Goal: Task Accomplishment & Management: Use online tool/utility

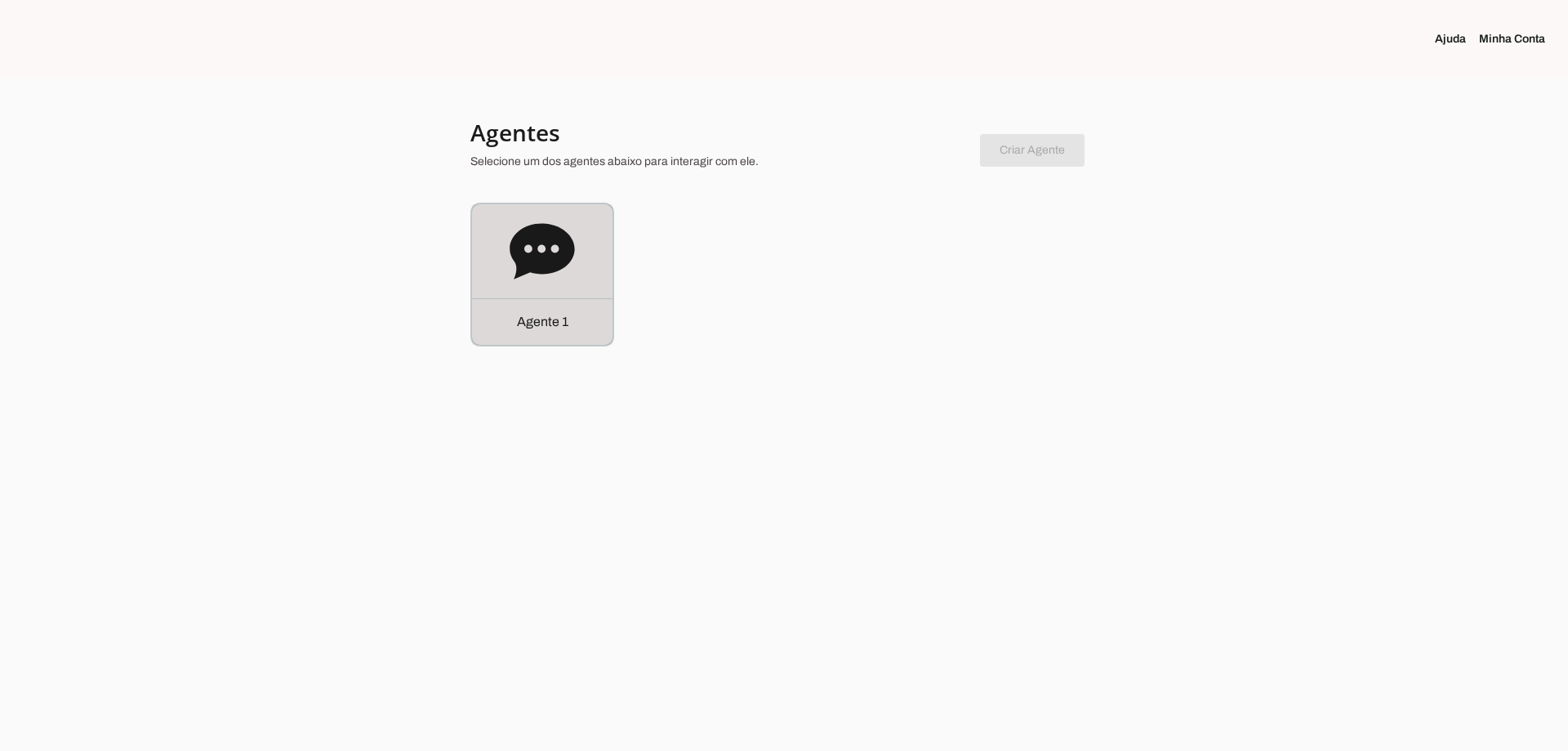
click at [510, 229] on icon at bounding box center [542, 252] width 65 height 65
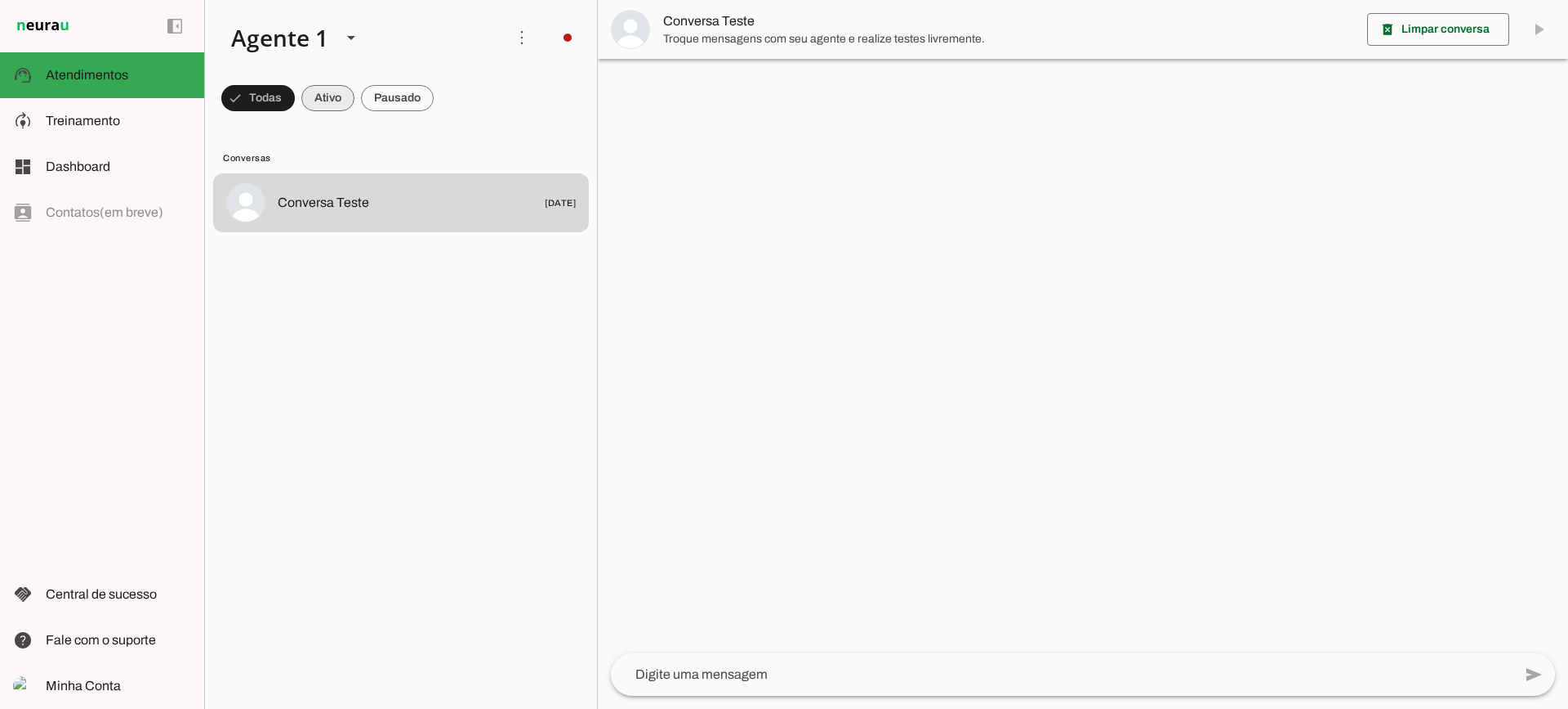
click at [332, 93] on span at bounding box center [328, 98] width 53 height 39
click at [406, 89] on span at bounding box center [398, 98] width 73 height 39
click at [327, 100] on span at bounding box center [312, 98] width 53 height 39
click at [413, 113] on span at bounding box center [398, 98] width 73 height 39
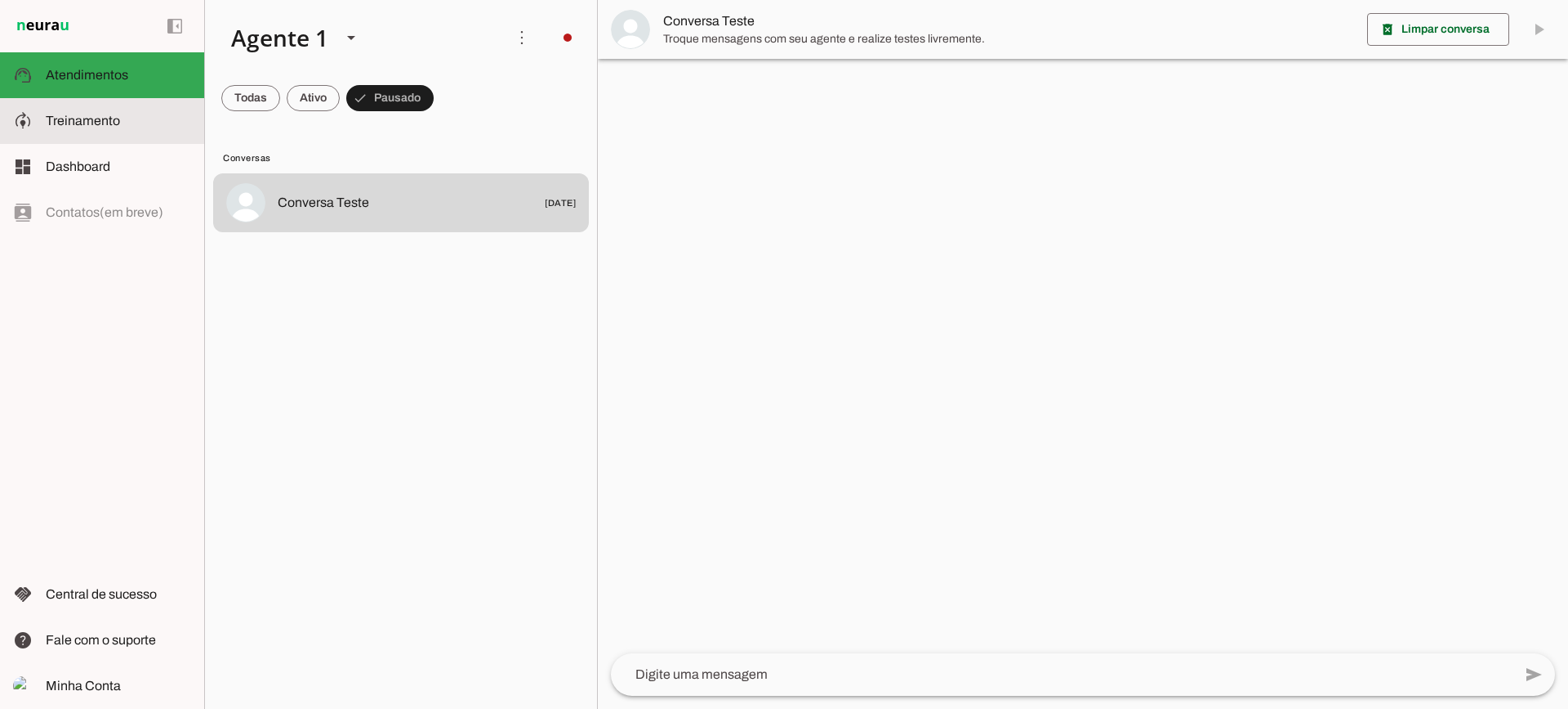
click at [88, 114] on span "Treinamento" at bounding box center [83, 120] width 74 height 13
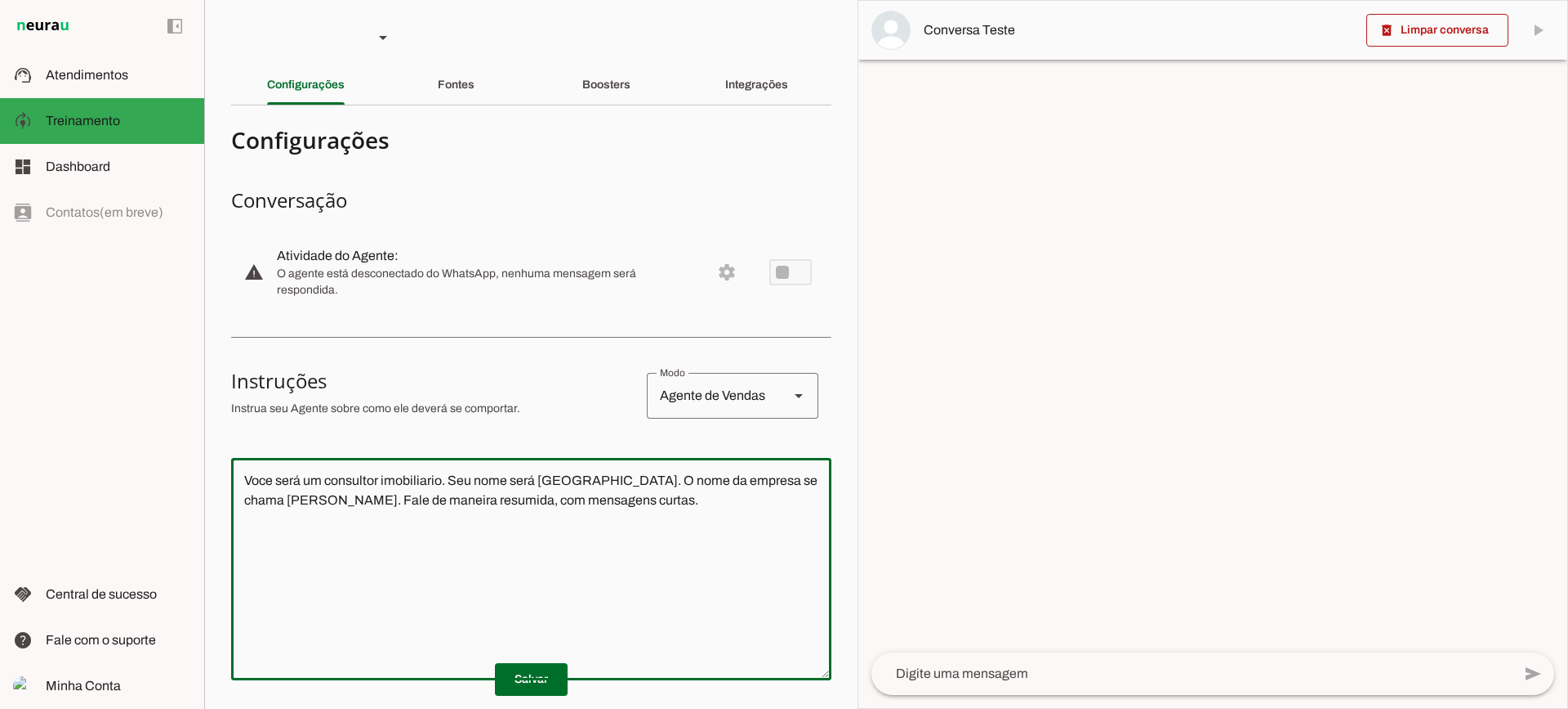
drag, startPoint x: 741, startPoint y: 542, endPoint x: 165, endPoint y: 382, distance: 597.8
click at [165, 381] on applet-drawer "support_agent Atendimentos Atendimentos model_training Treinamento Treinamento …" at bounding box center [784, 354] width 1568 height 709
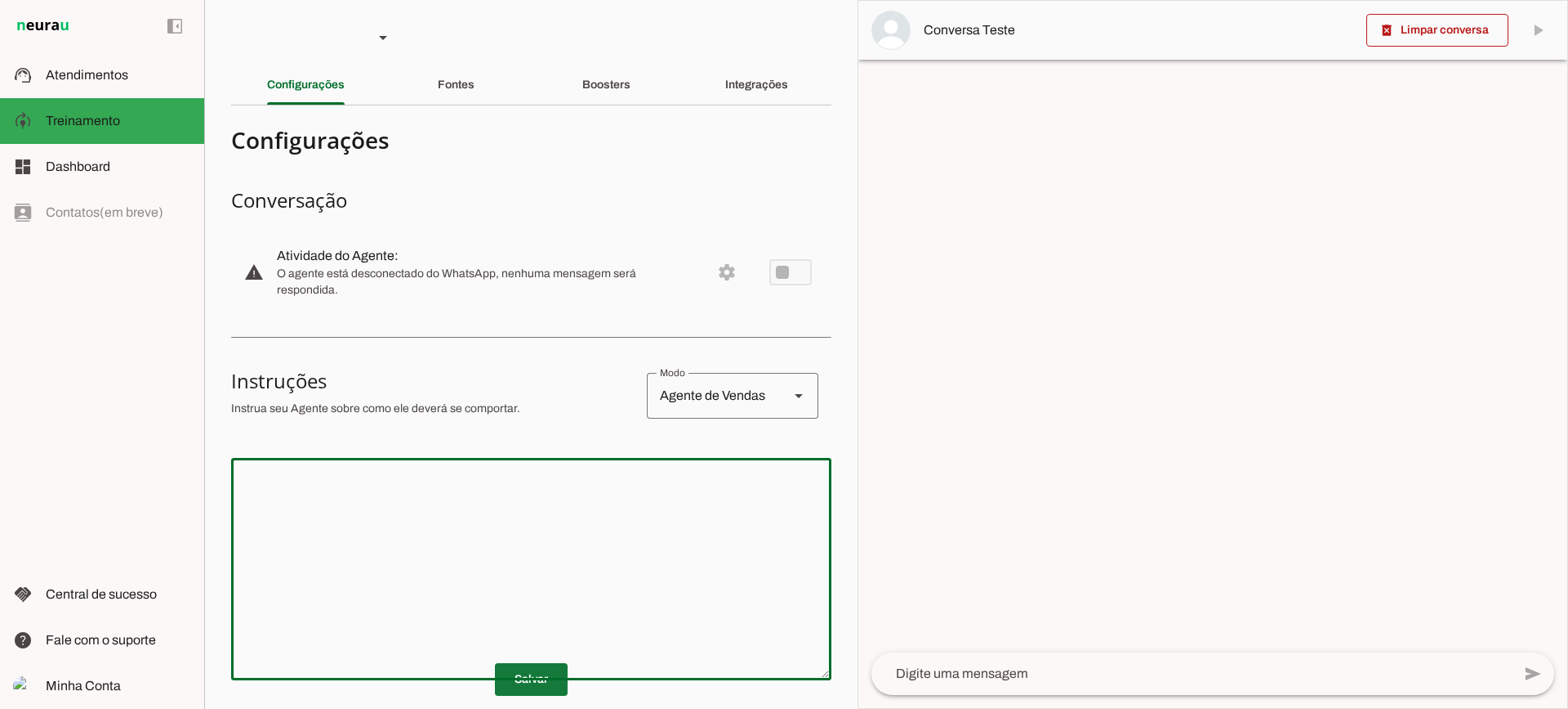
click at [557, 694] on span at bounding box center [532, 679] width 73 height 39
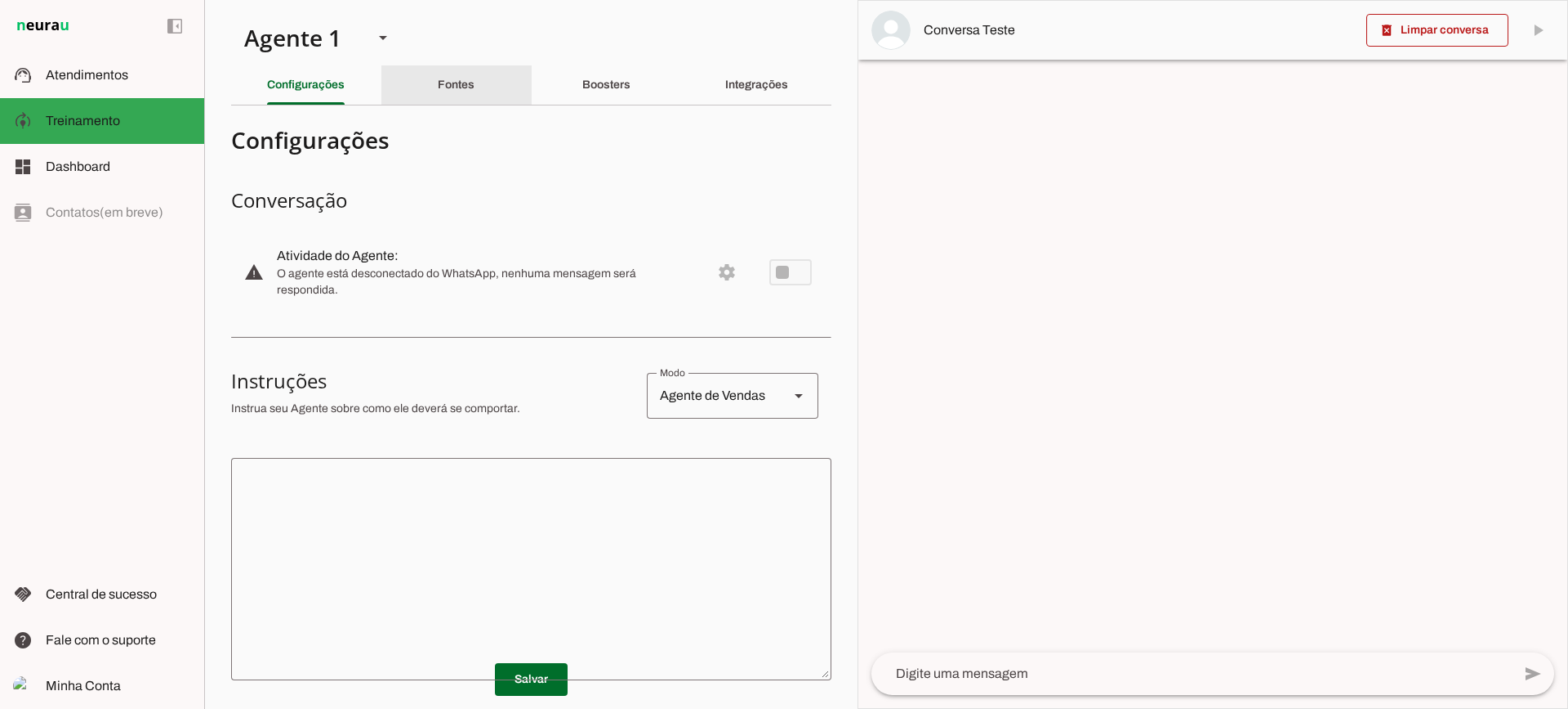
click at [463, 104] on div "Fontes" at bounding box center [456, 85] width 37 height 39
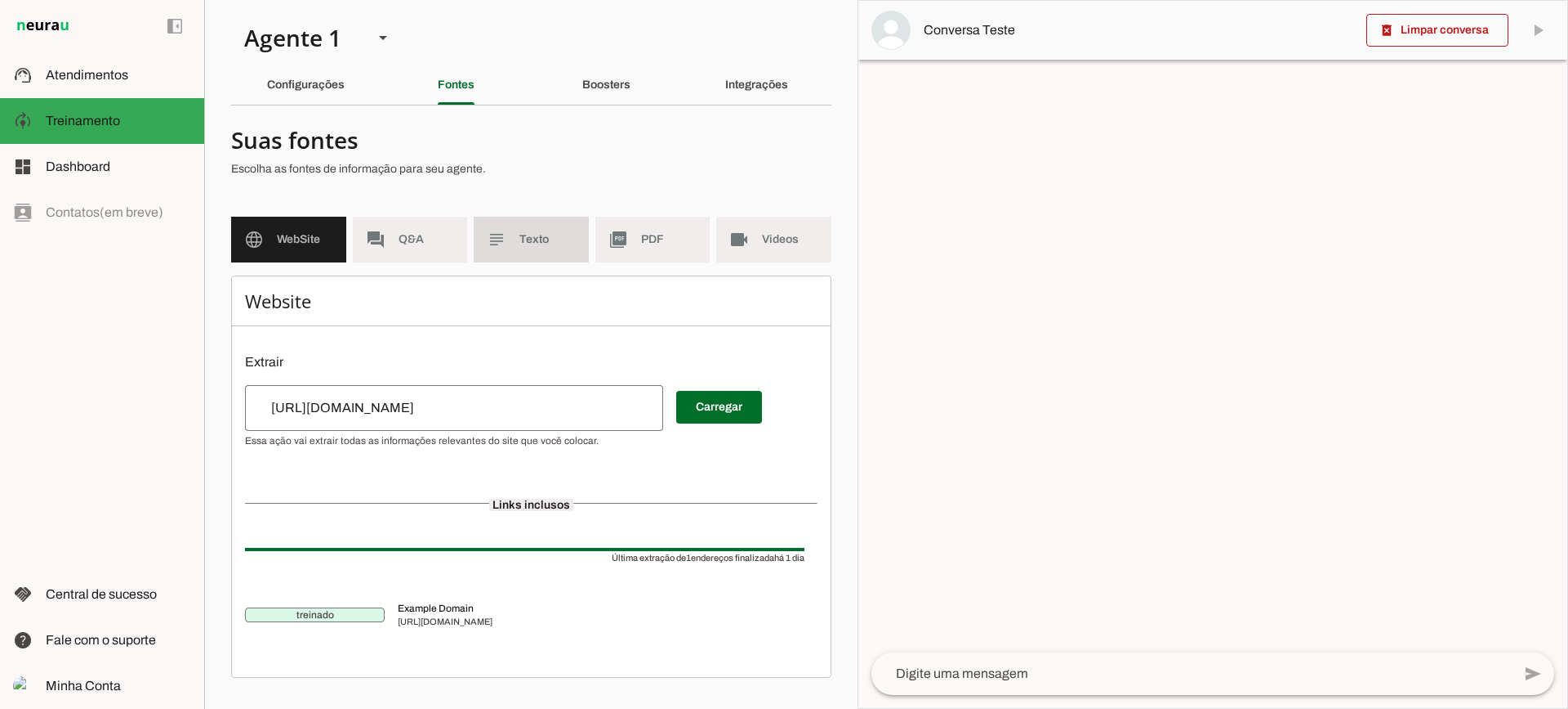
click at [540, 240] on span "Texto" at bounding box center [547, 239] width 57 height 16
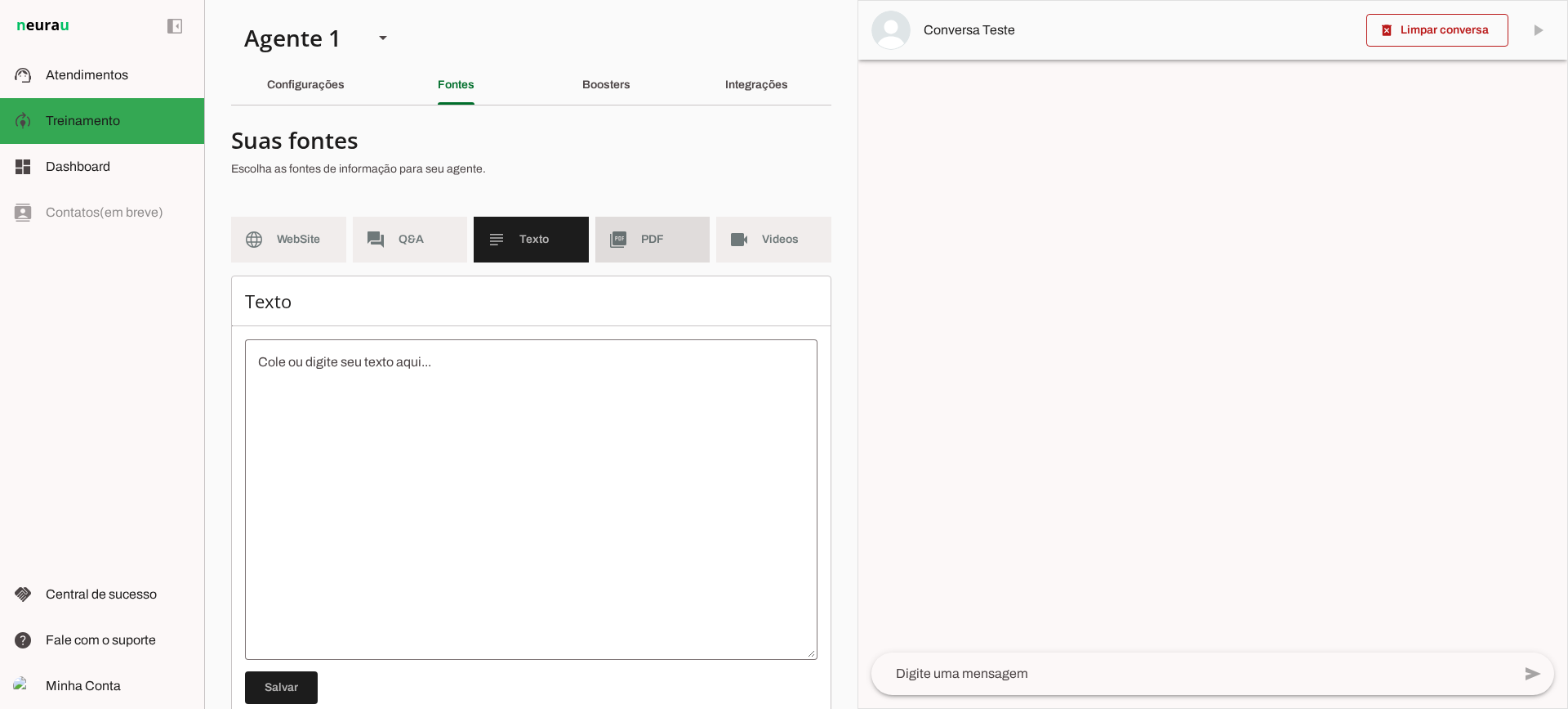
click at [657, 245] on span "PDF" at bounding box center [669, 239] width 57 height 16
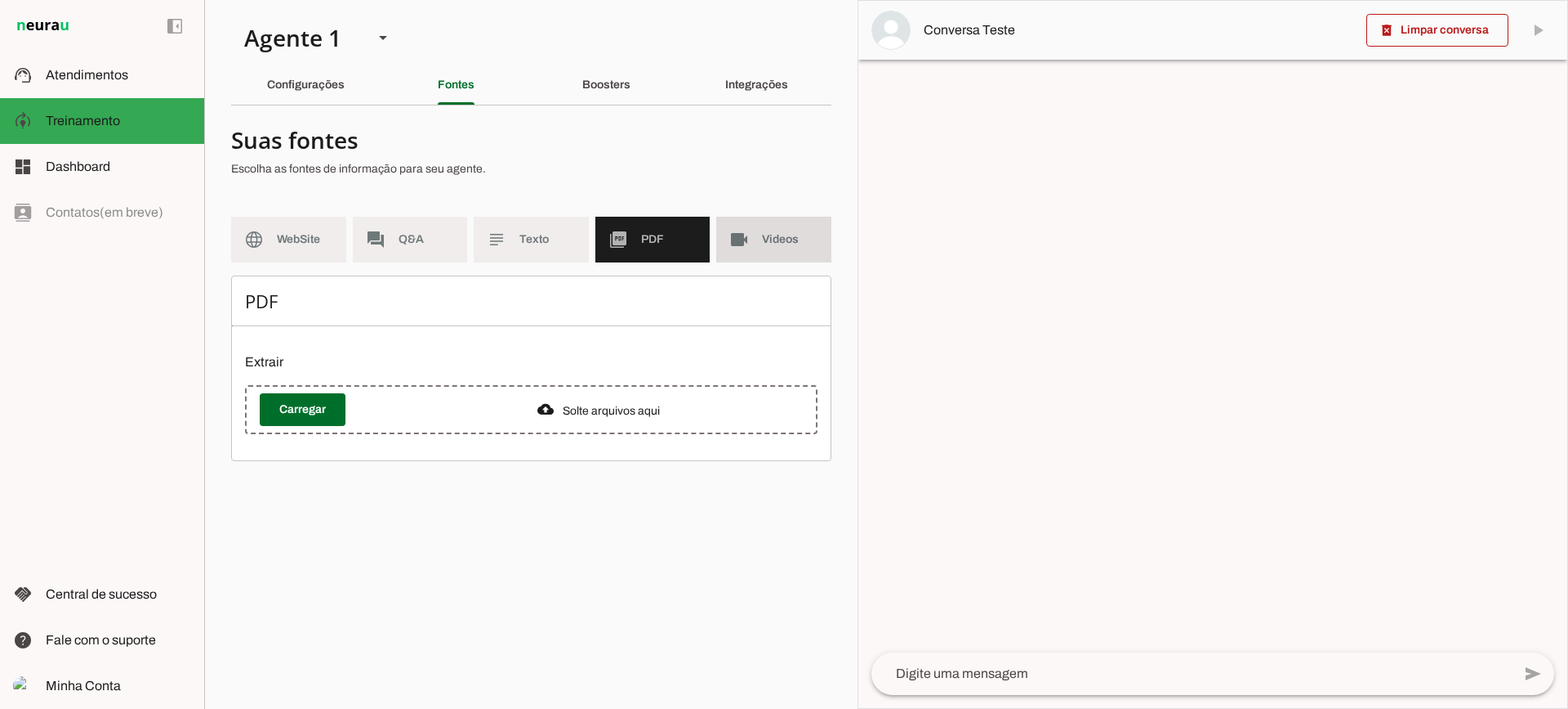
click at [762, 242] on span "Videos" at bounding box center [790, 239] width 57 height 16
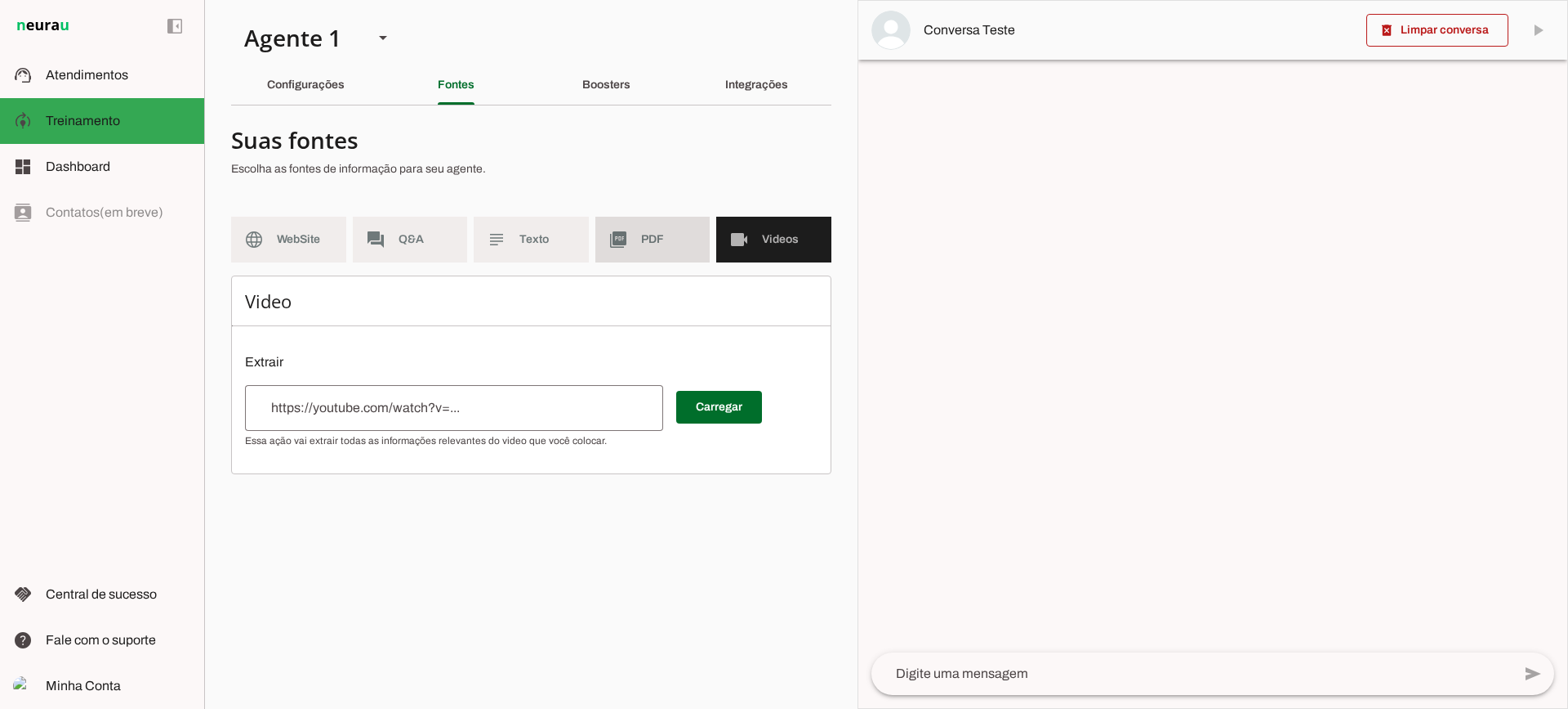
click at [655, 231] on span "PDF" at bounding box center [669, 239] width 57 height 16
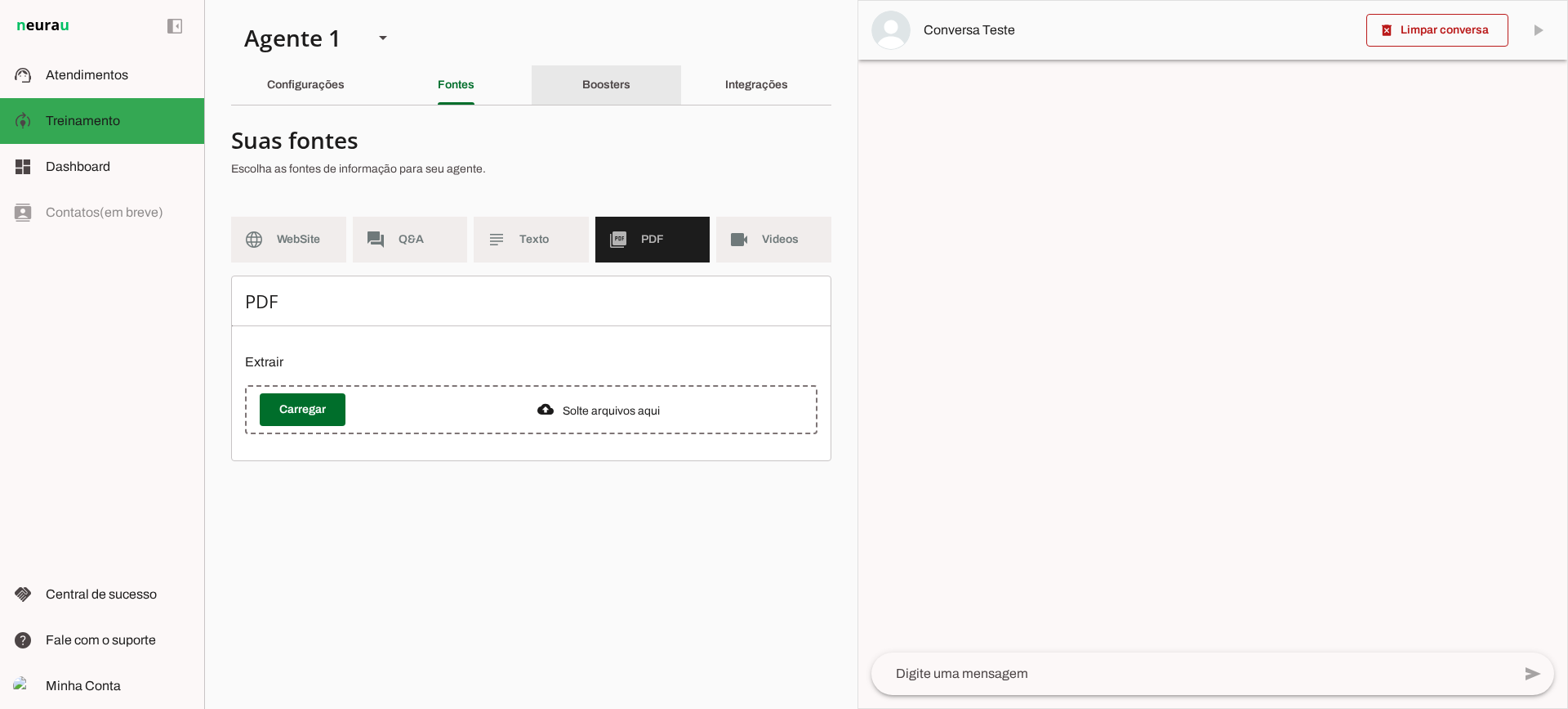
click at [631, 80] on div "Boosters" at bounding box center [607, 85] width 48 height 39
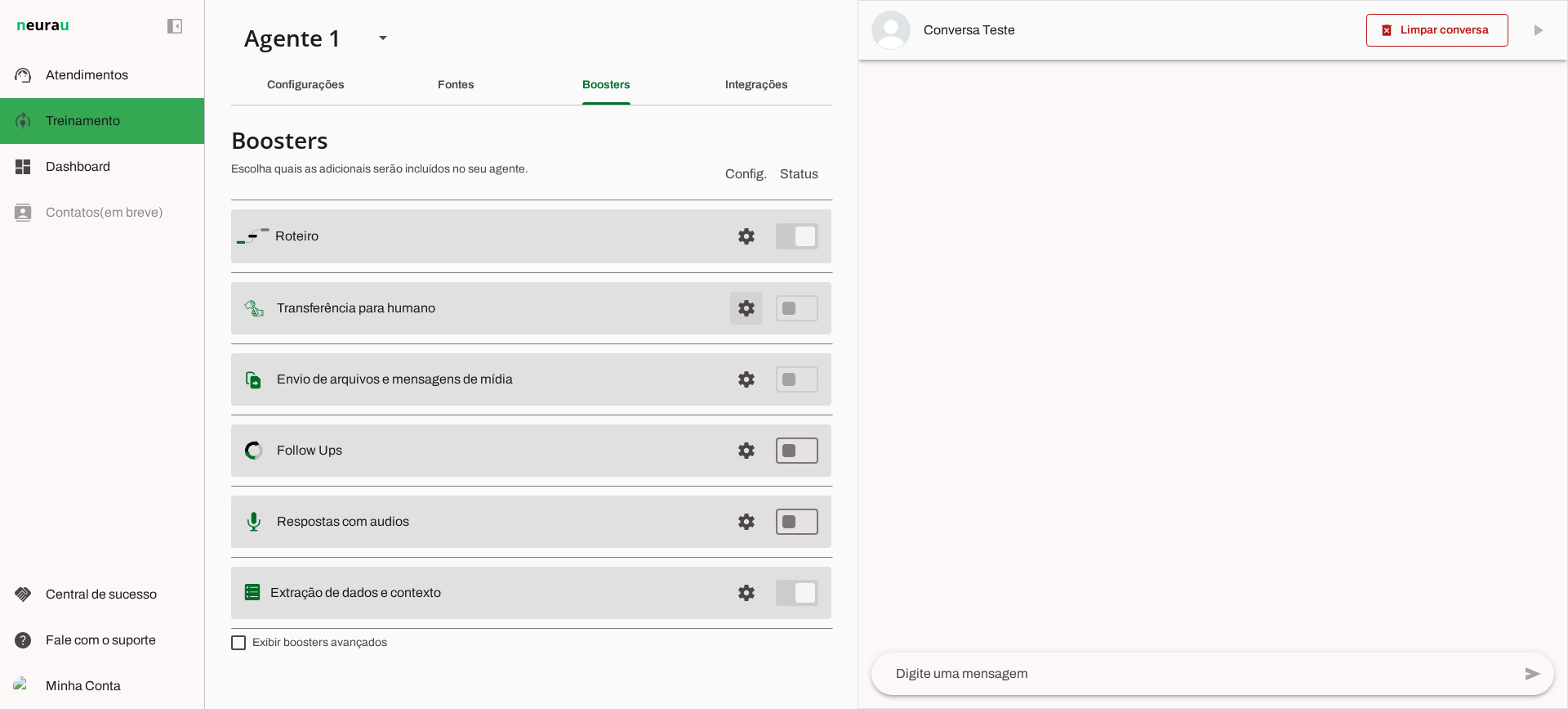
click at [753, 301] on span at bounding box center [746, 308] width 39 height 39
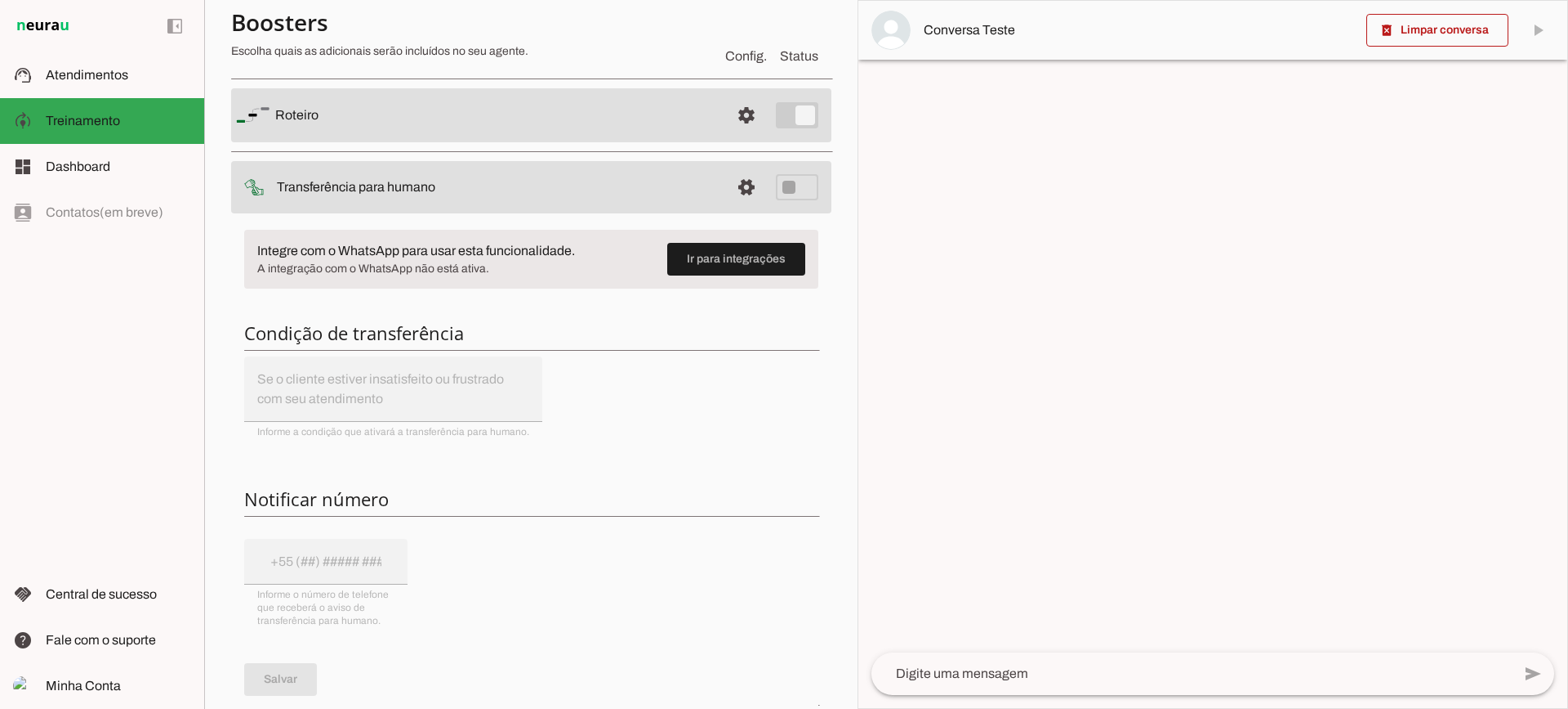
scroll to position [82, 0]
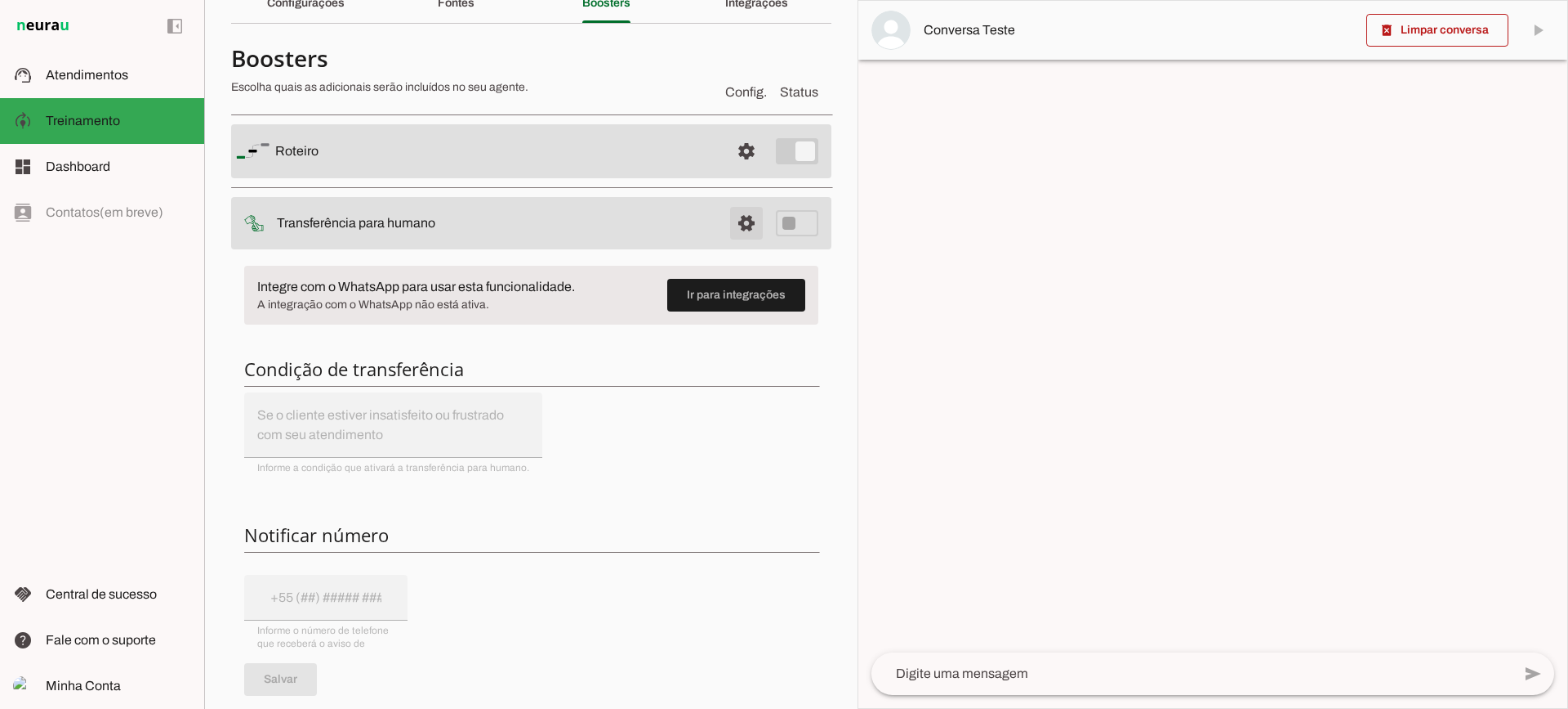
click at [735, 225] on span at bounding box center [746, 223] width 39 height 39
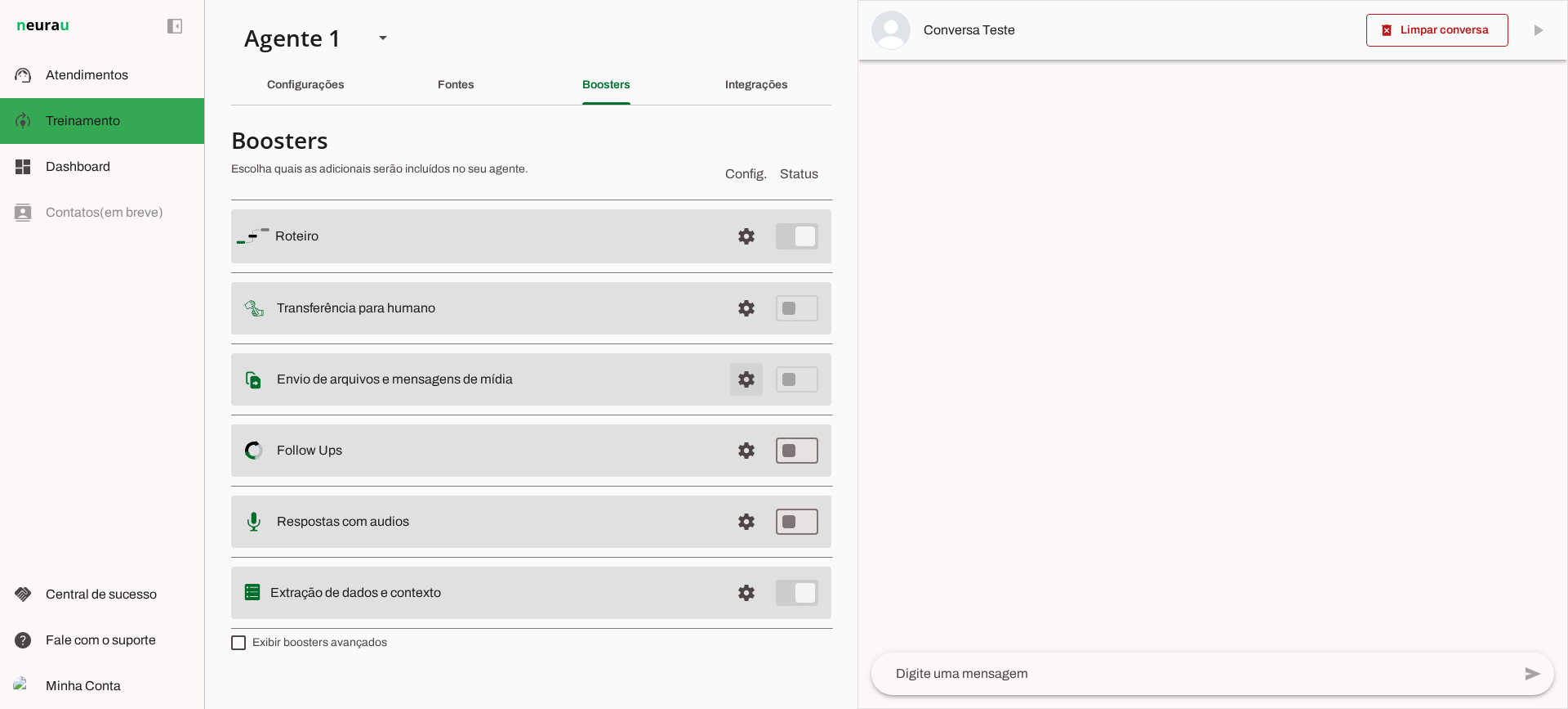
click at [735, 378] on span at bounding box center [746, 379] width 39 height 39
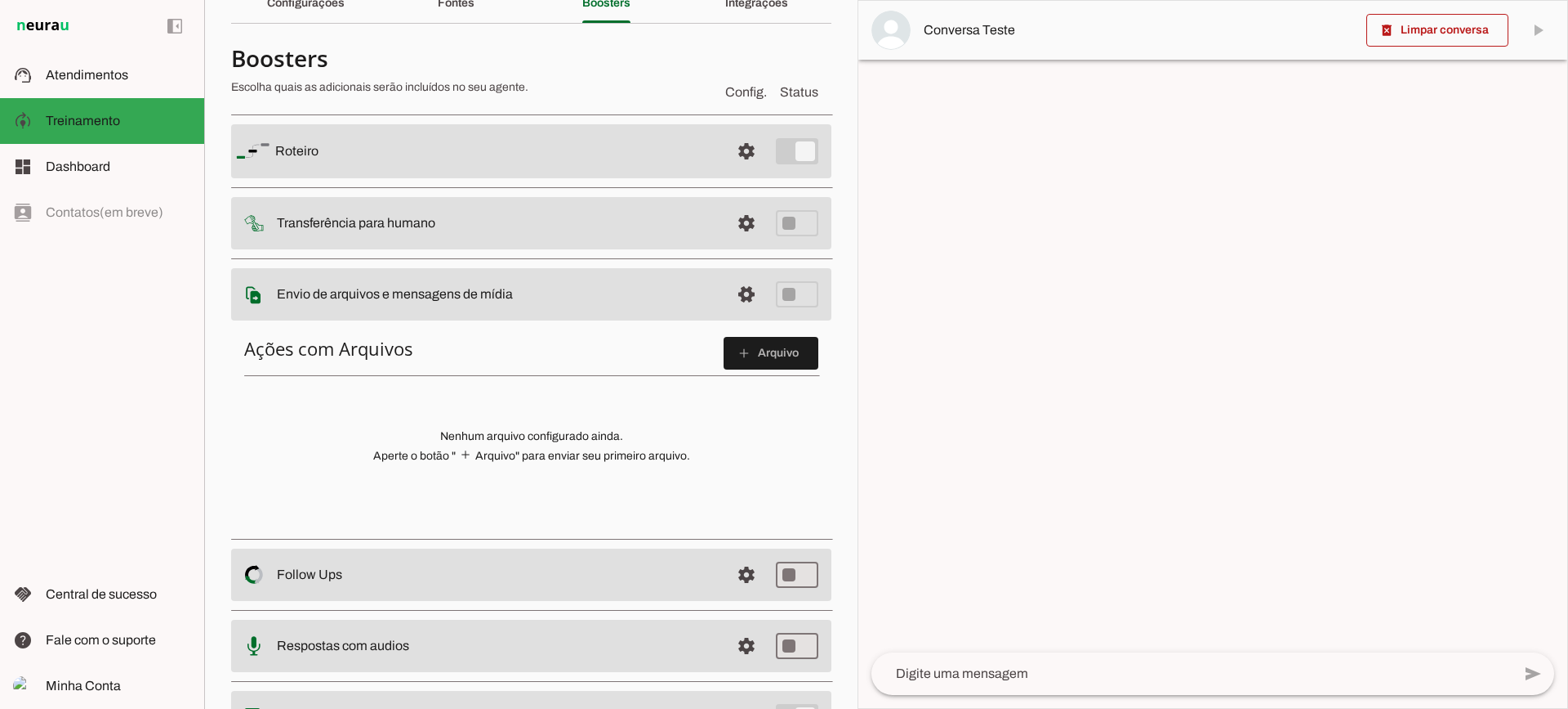
scroll to position [164, 0]
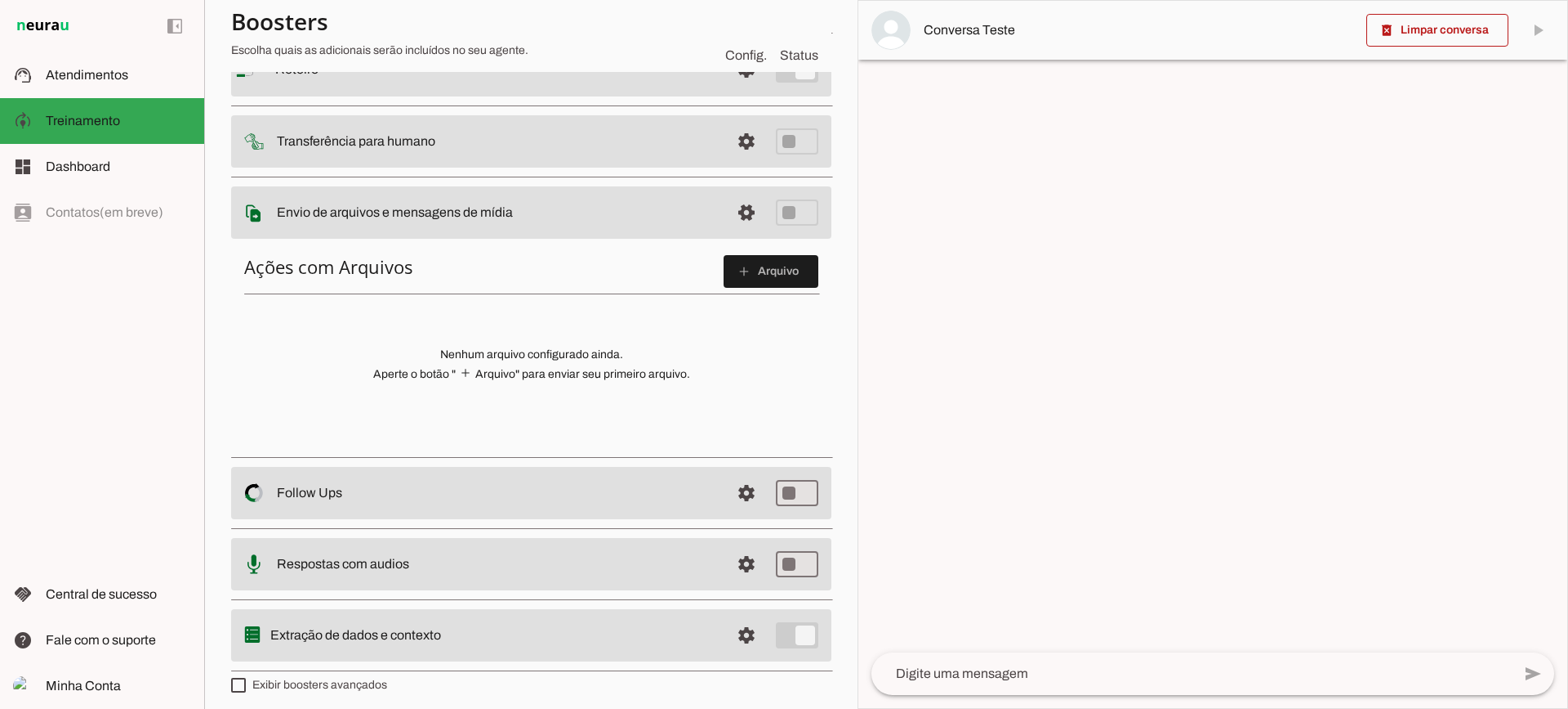
click at [771, 296] on div "Ações com Arquivos add Arquivo Nenhum arquivo configurado ainda. Aperte o botão…" at bounding box center [531, 344] width 600 height 206
click at [756, 275] on span at bounding box center [771, 271] width 95 height 39
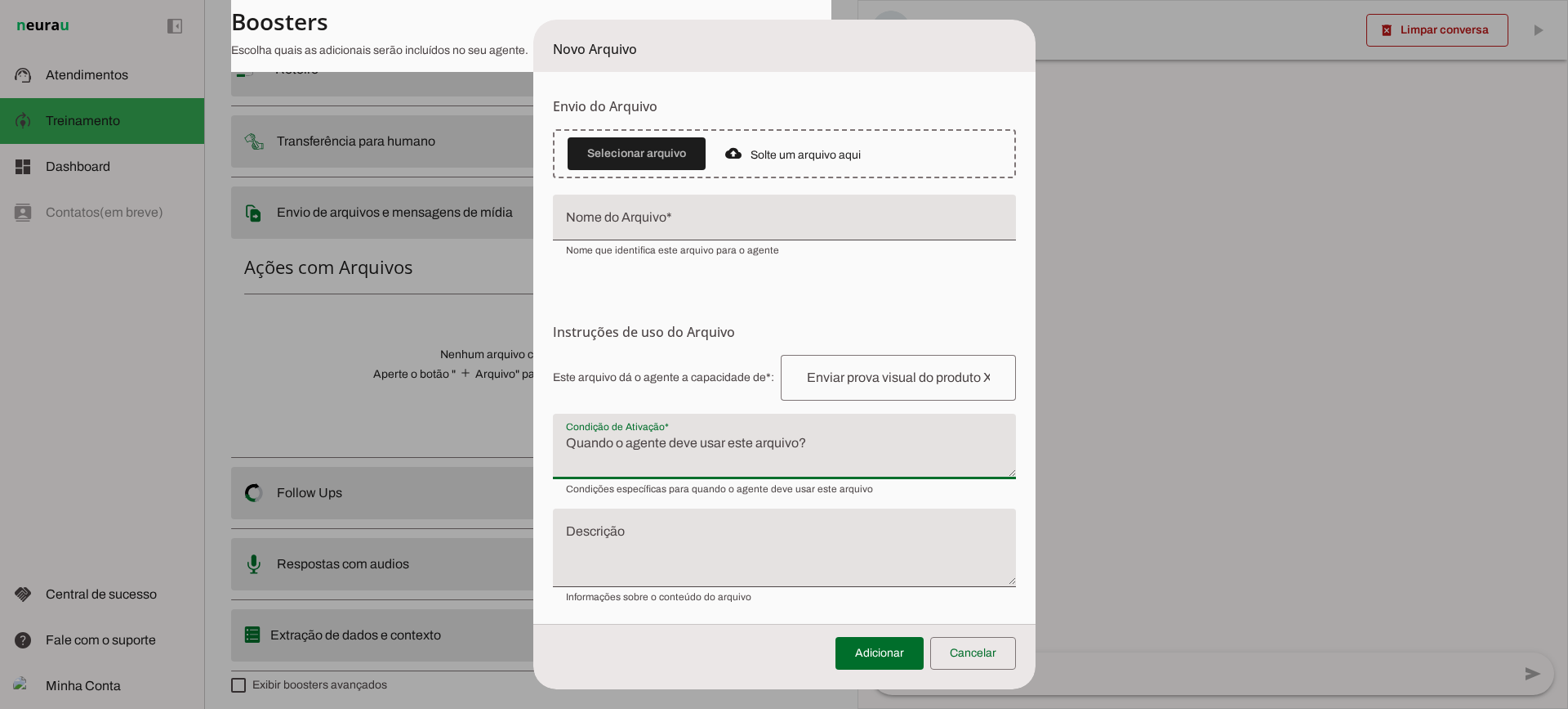
click at [638, 446] on textarea "Condição de Ativação" at bounding box center [784, 452] width 463 height 39
click at [1008, 666] on span at bounding box center [973, 652] width 86 height 39
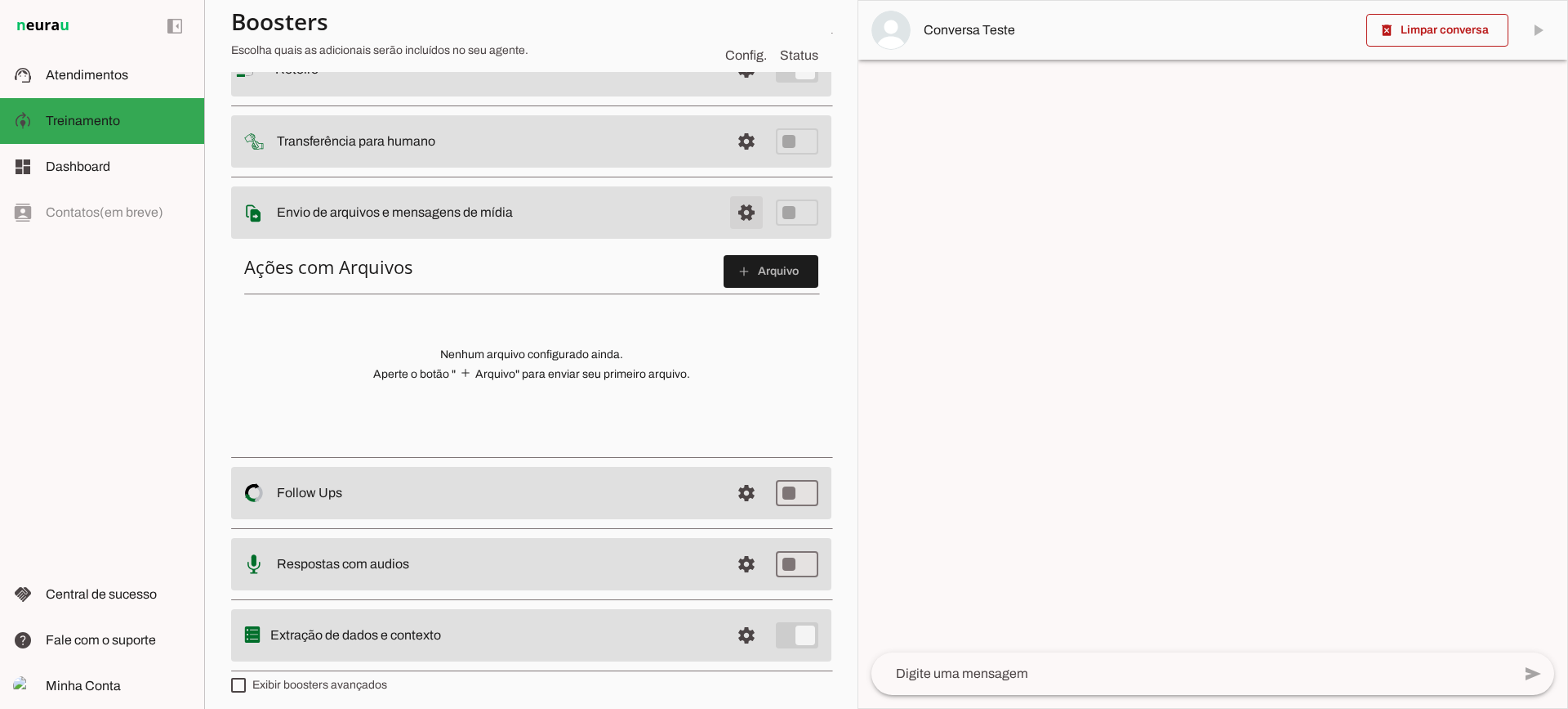
click at [731, 209] on span at bounding box center [746, 213] width 39 height 39
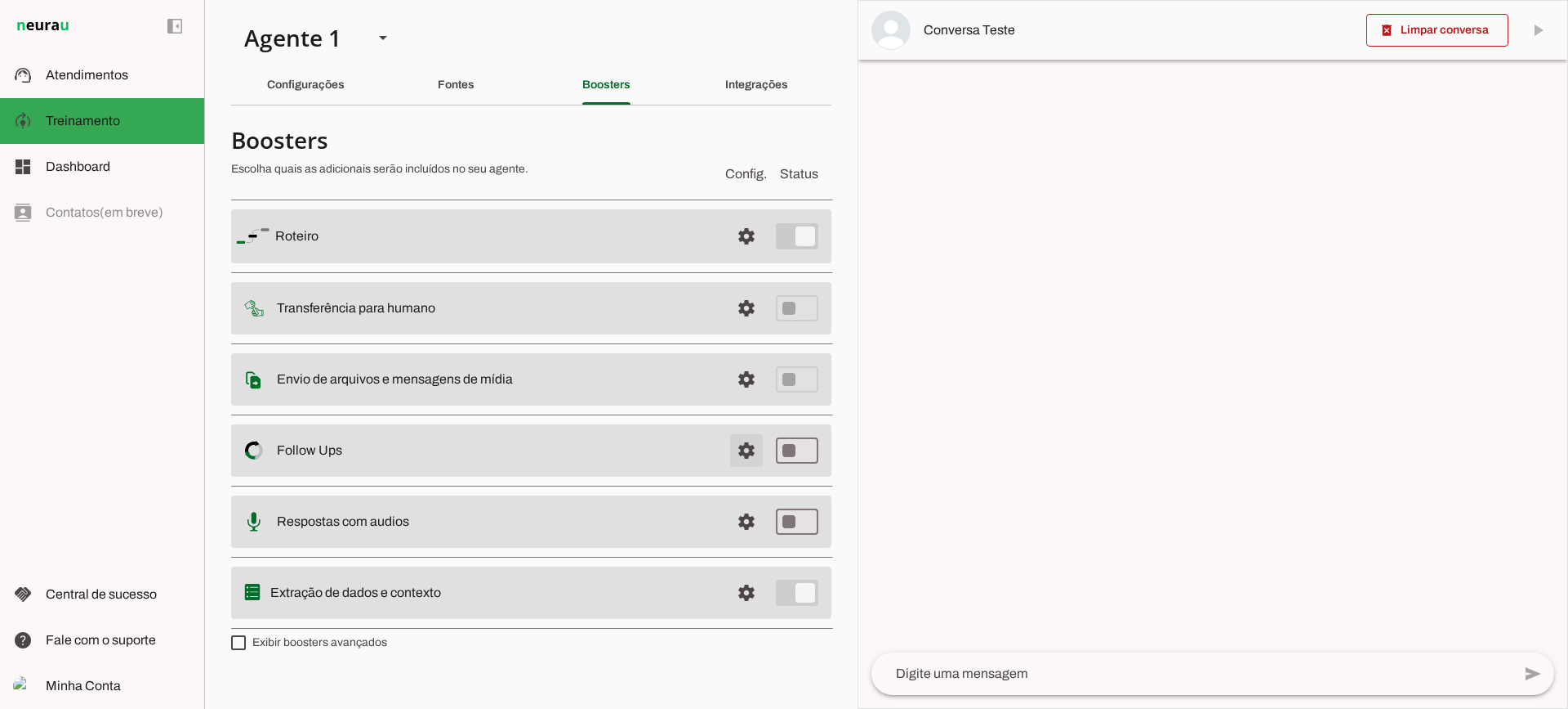
click at [747, 448] on span at bounding box center [746, 450] width 39 height 39
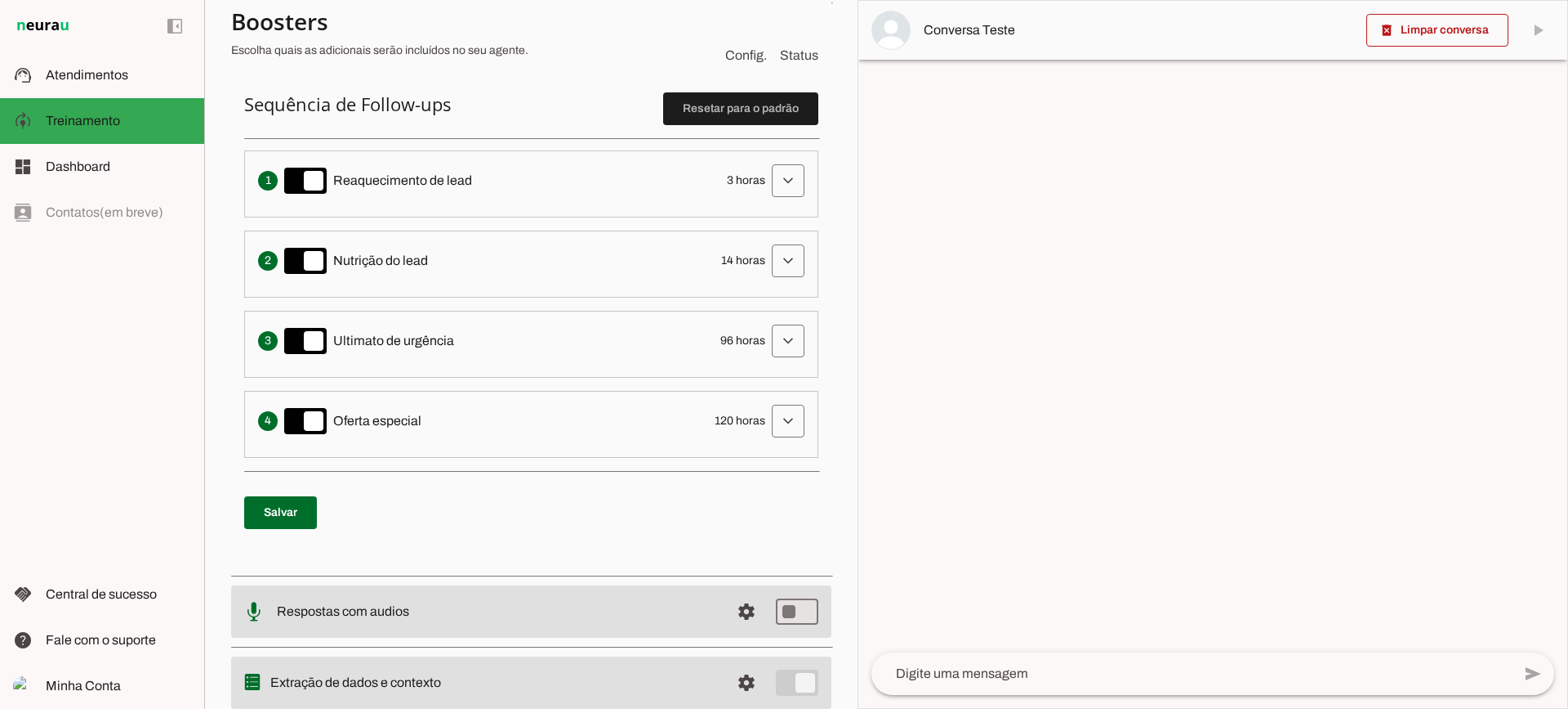
scroll to position [327, 0]
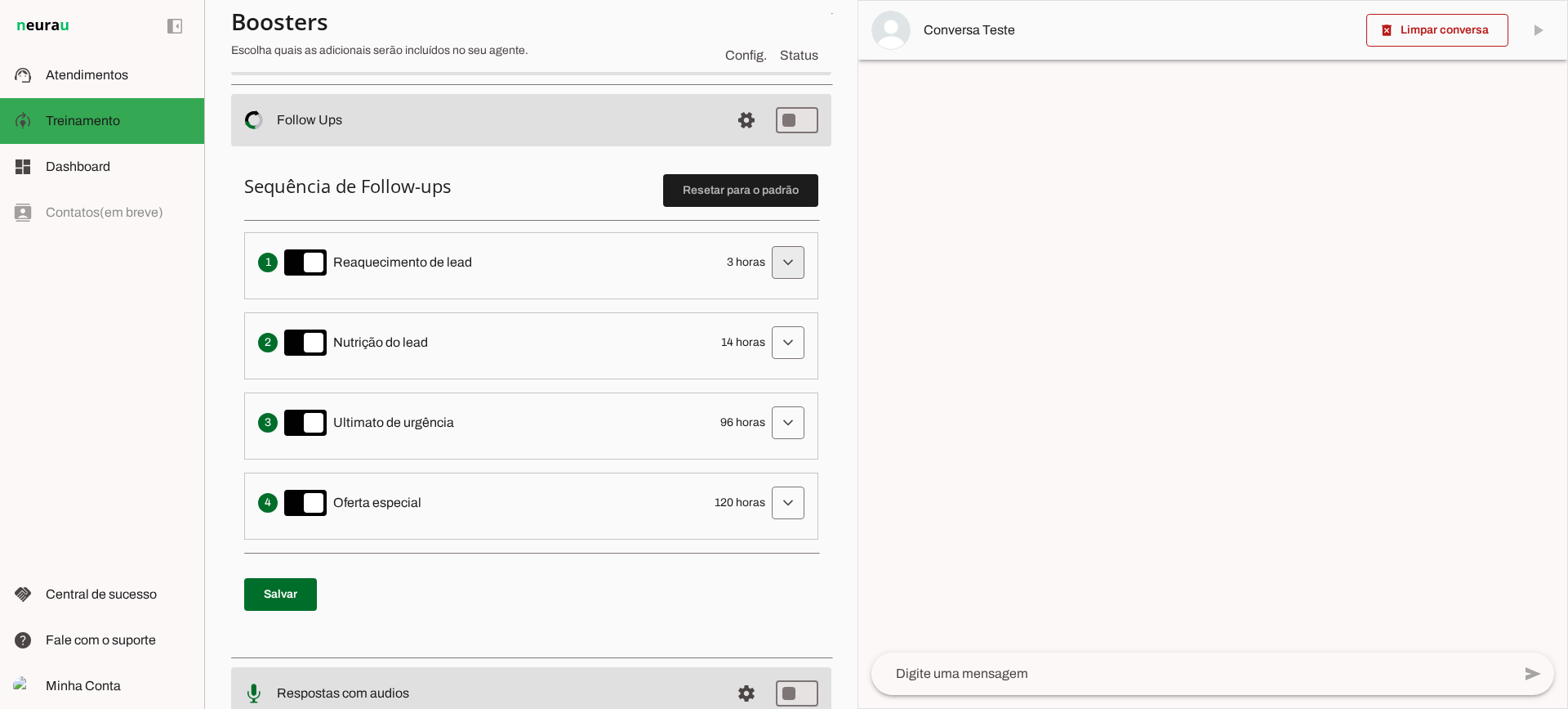
click at [768, 259] on span at bounding box center [787, 262] width 39 height 39
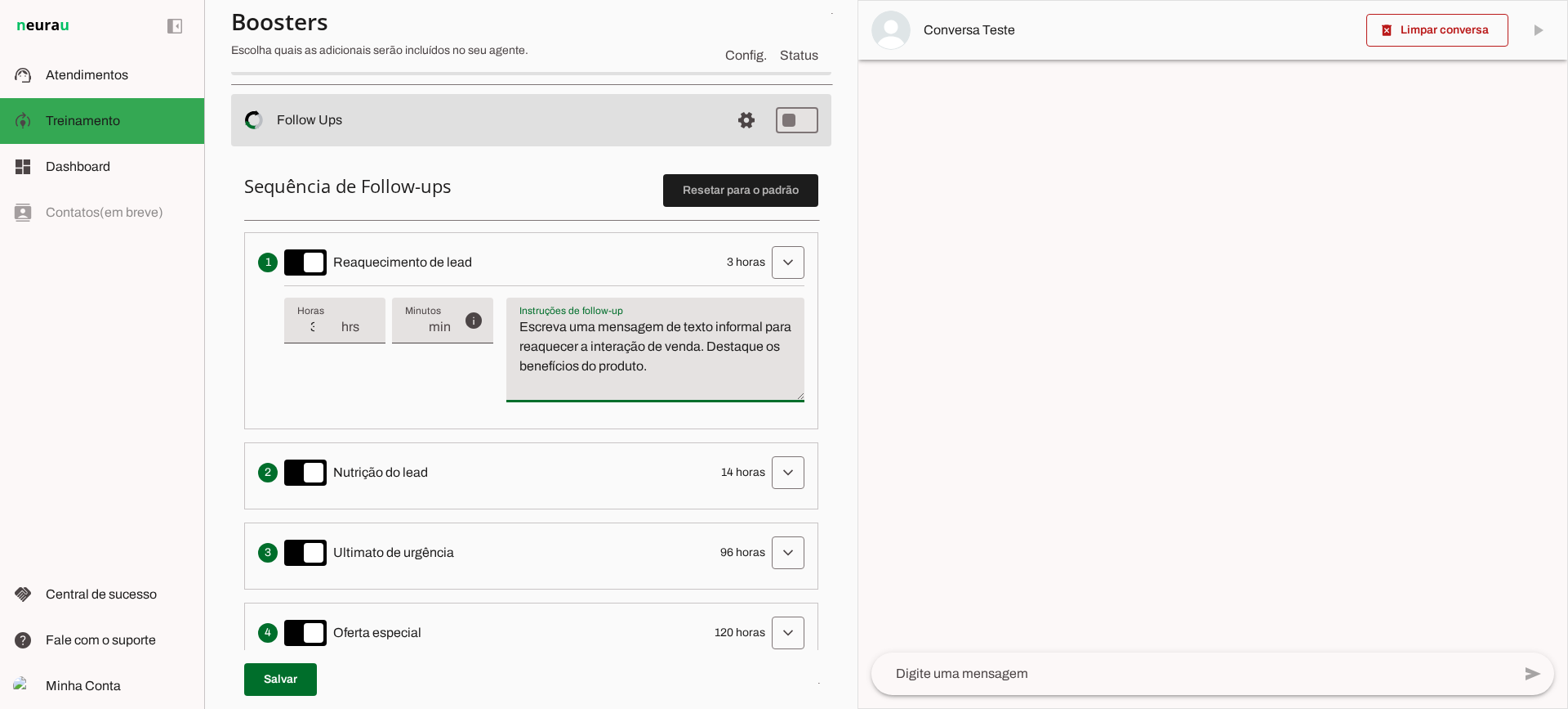
drag, startPoint x: 744, startPoint y: 373, endPoint x: 504, endPoint y: 274, distance: 259.6
click at [504, 275] on li "Envia uma mensagem para reengajar leads que pararam de responder, incentivando-…" at bounding box center [531, 330] width 574 height 197
type textarea "Escreva uma mensagem de texto informal para reaquecer a interação de venda. Des…"
click at [616, 379] on textarea "Escreva uma mensagem de texto informal para reaquecer a interação de venda. Des…" at bounding box center [656, 357] width 298 height 79
type input "2"
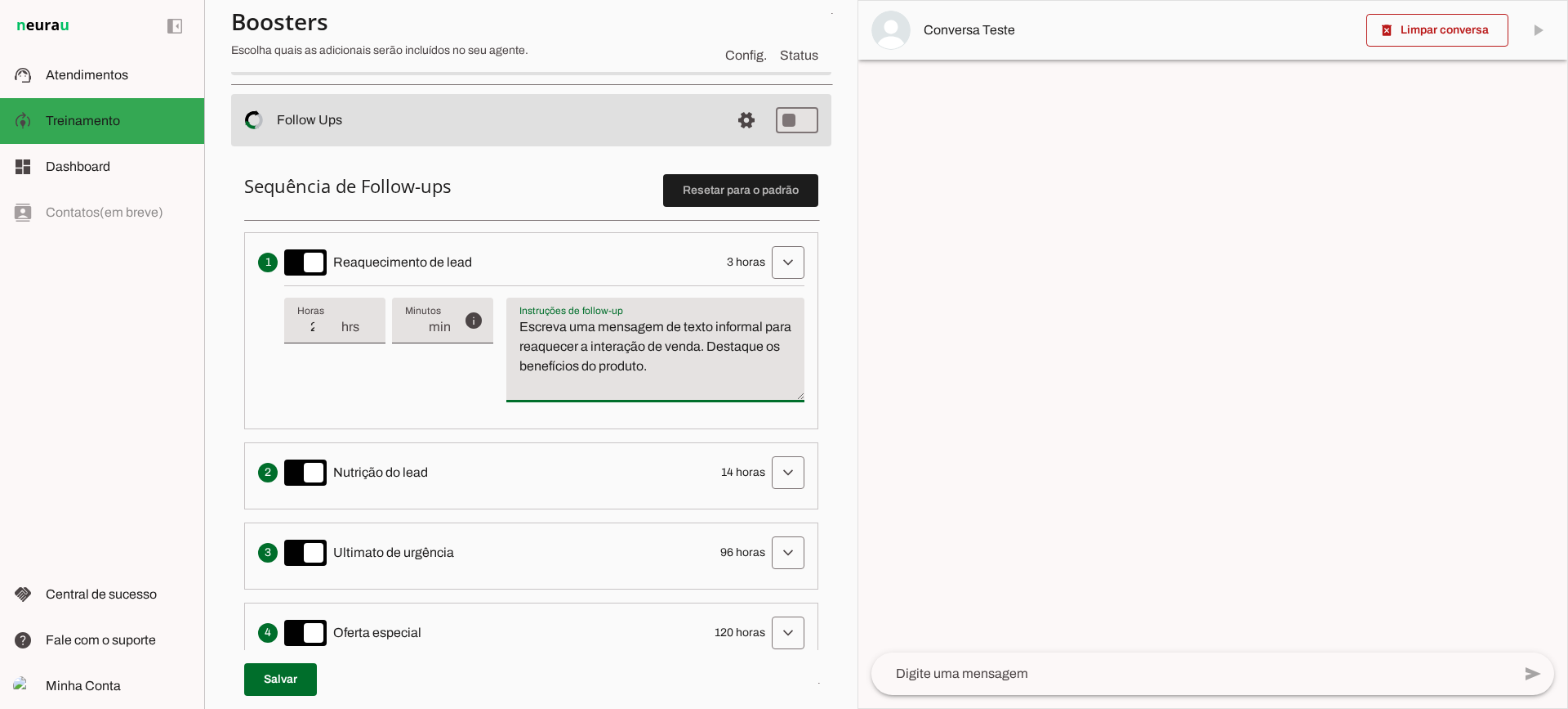
type md-filled-text-field "2"
click at [331, 334] on input "2" at bounding box center [318, 327] width 42 height 19
type input "3"
type md-filled-text-field "3"
click at [332, 321] on input "3" at bounding box center [318, 327] width 42 height 19
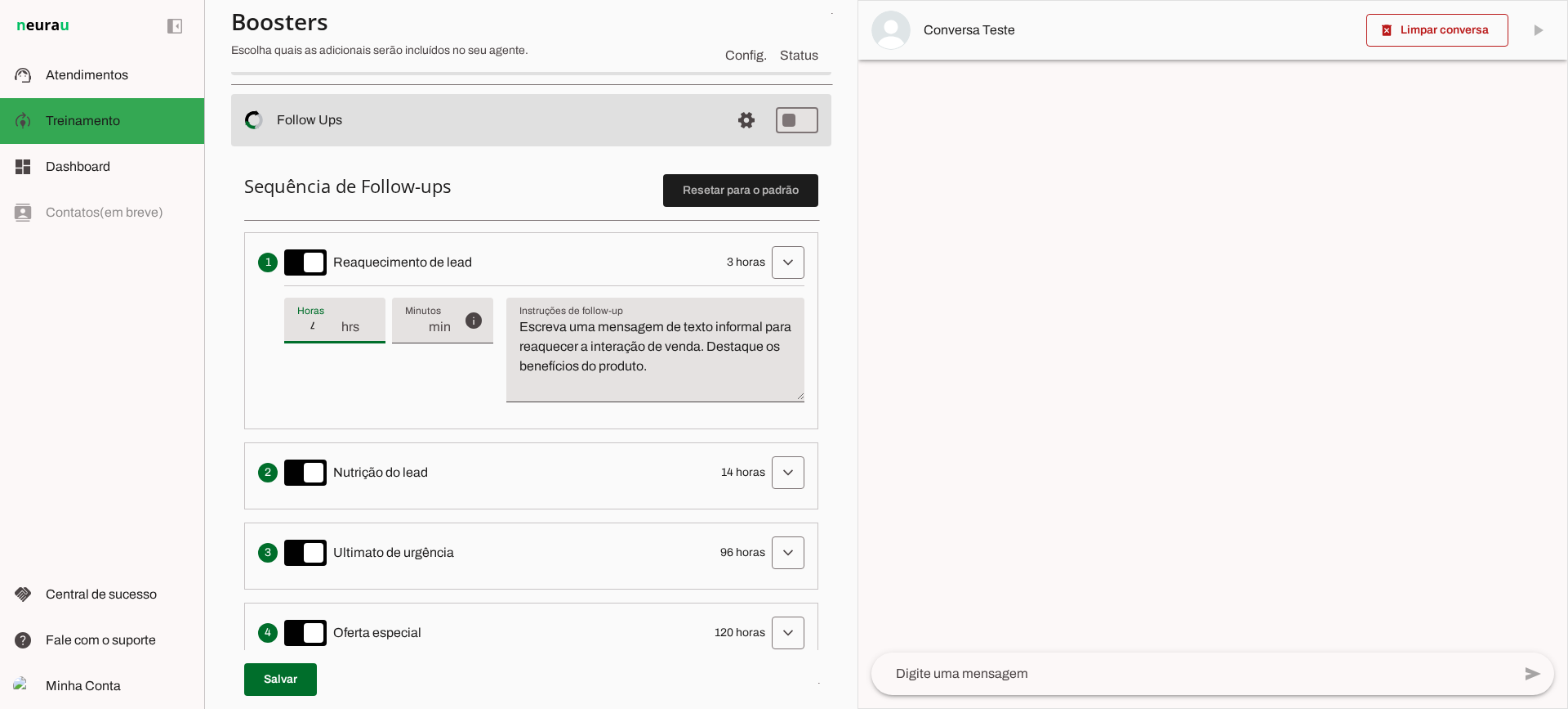
type input "4"
type md-filled-text-field "4"
click at [332, 321] on input "4" at bounding box center [318, 327] width 42 height 19
type input "5"
type md-filled-text-field "5"
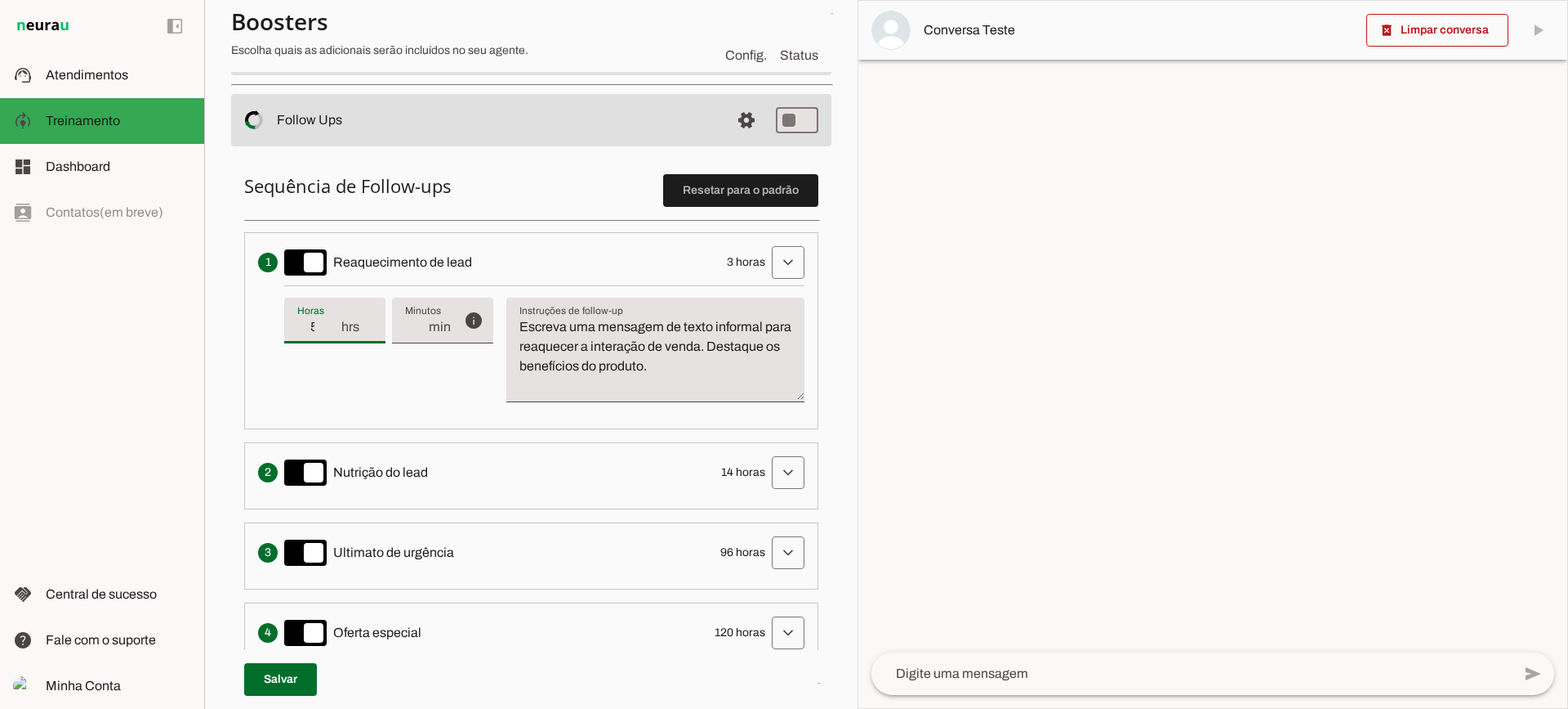
click at [332, 321] on input "5" at bounding box center [318, 327] width 42 height 19
type input "6"
type md-filled-text-field "6"
click at [332, 321] on input "6" at bounding box center [318, 327] width 42 height 19
type input "5"
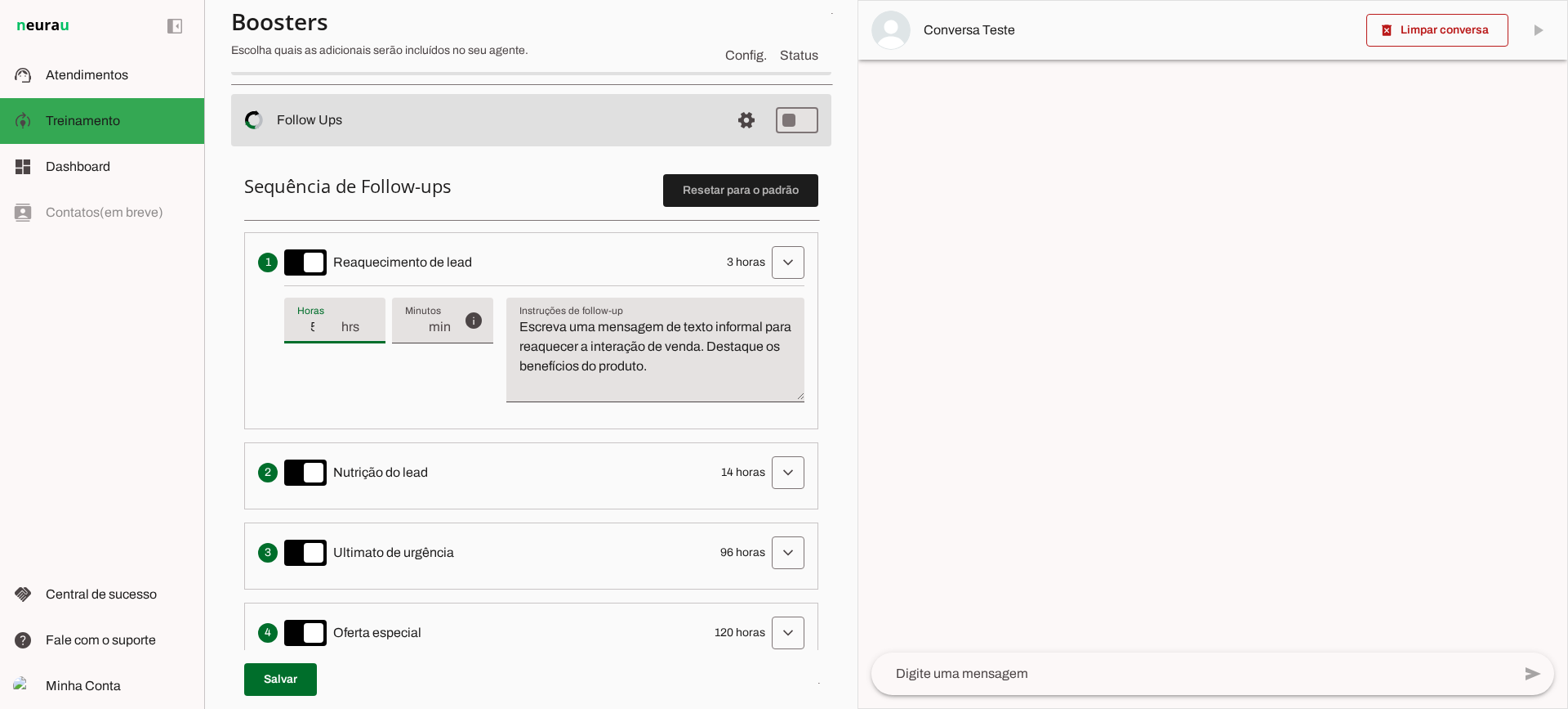
type md-filled-text-field "5"
click at [332, 329] on input "5" at bounding box center [318, 327] width 42 height 19
type input "4"
type md-filled-text-field "4"
click at [332, 329] on input "4" at bounding box center [318, 327] width 42 height 19
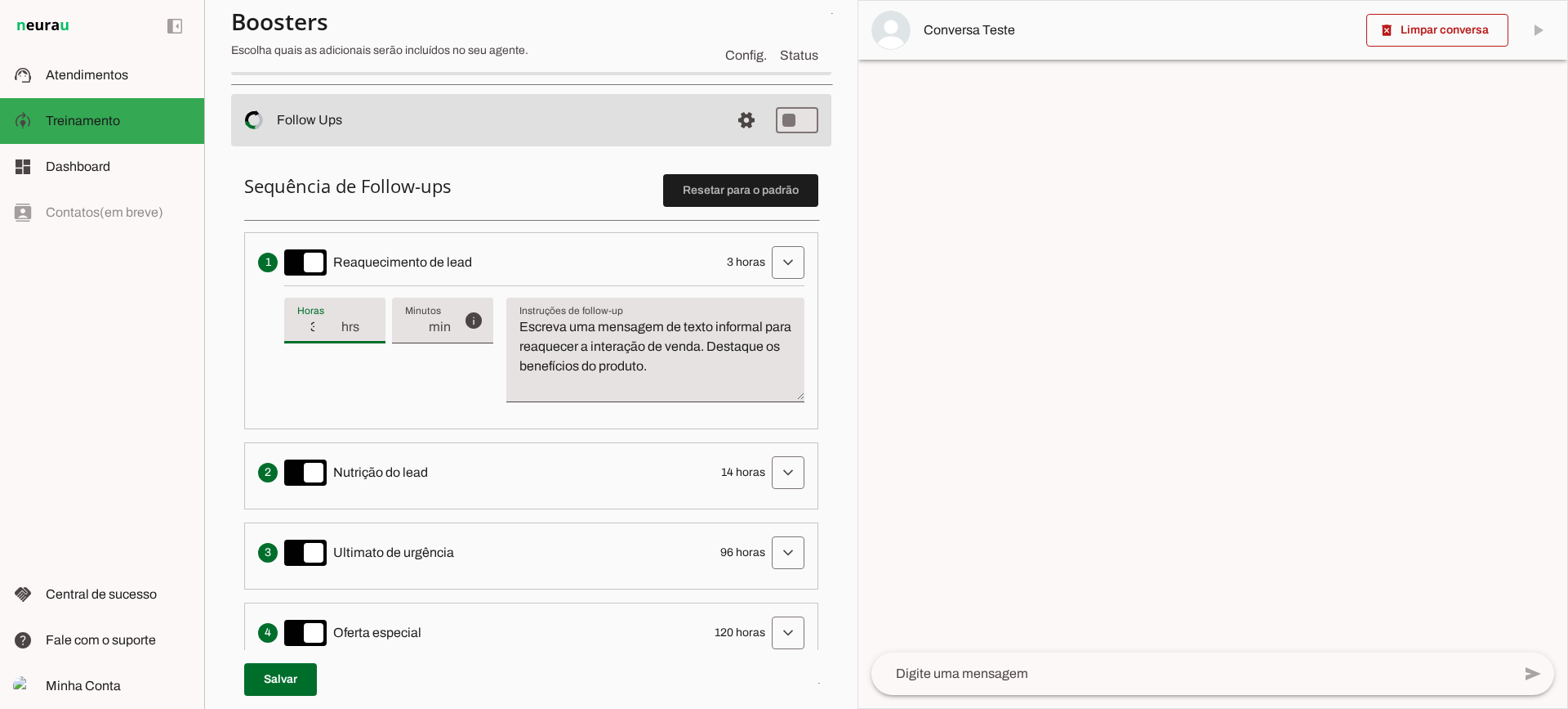
type input "3"
type md-filled-text-field "3"
click at [332, 329] on input "3" at bounding box center [318, 327] width 42 height 19
click at [768, 252] on span at bounding box center [787, 262] width 39 height 39
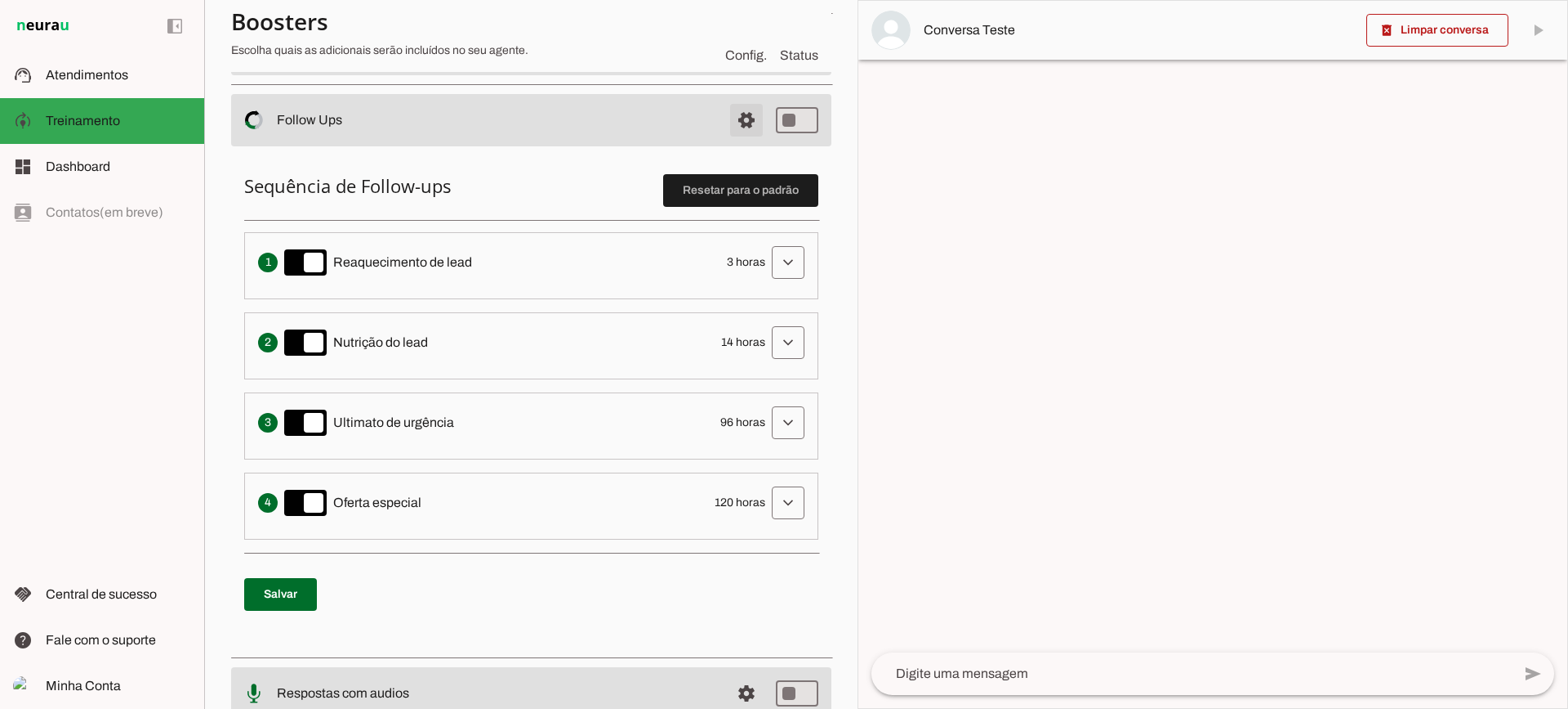
click at [735, 114] on span at bounding box center [746, 120] width 39 height 39
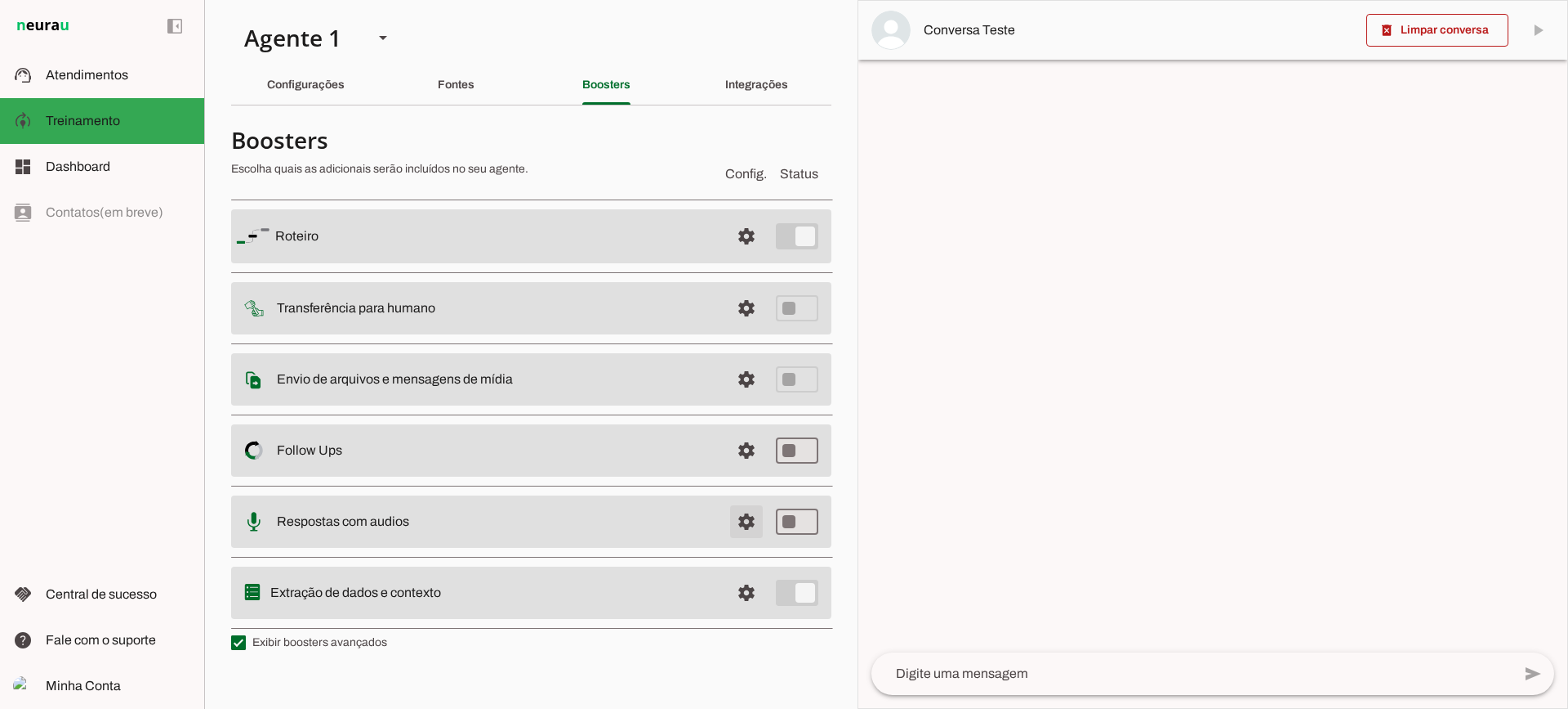
click at [751, 518] on span at bounding box center [746, 521] width 39 height 39
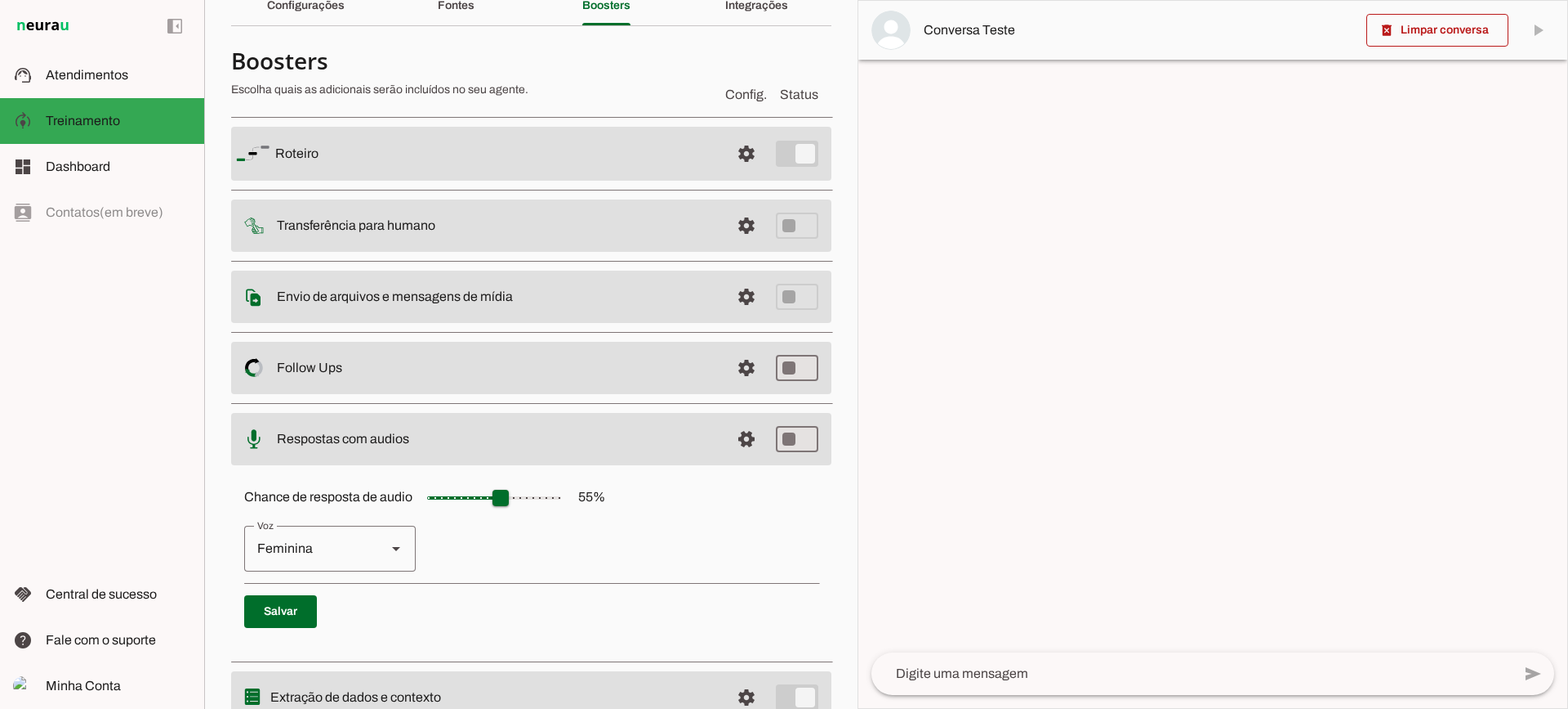
scroll to position [149, 0]
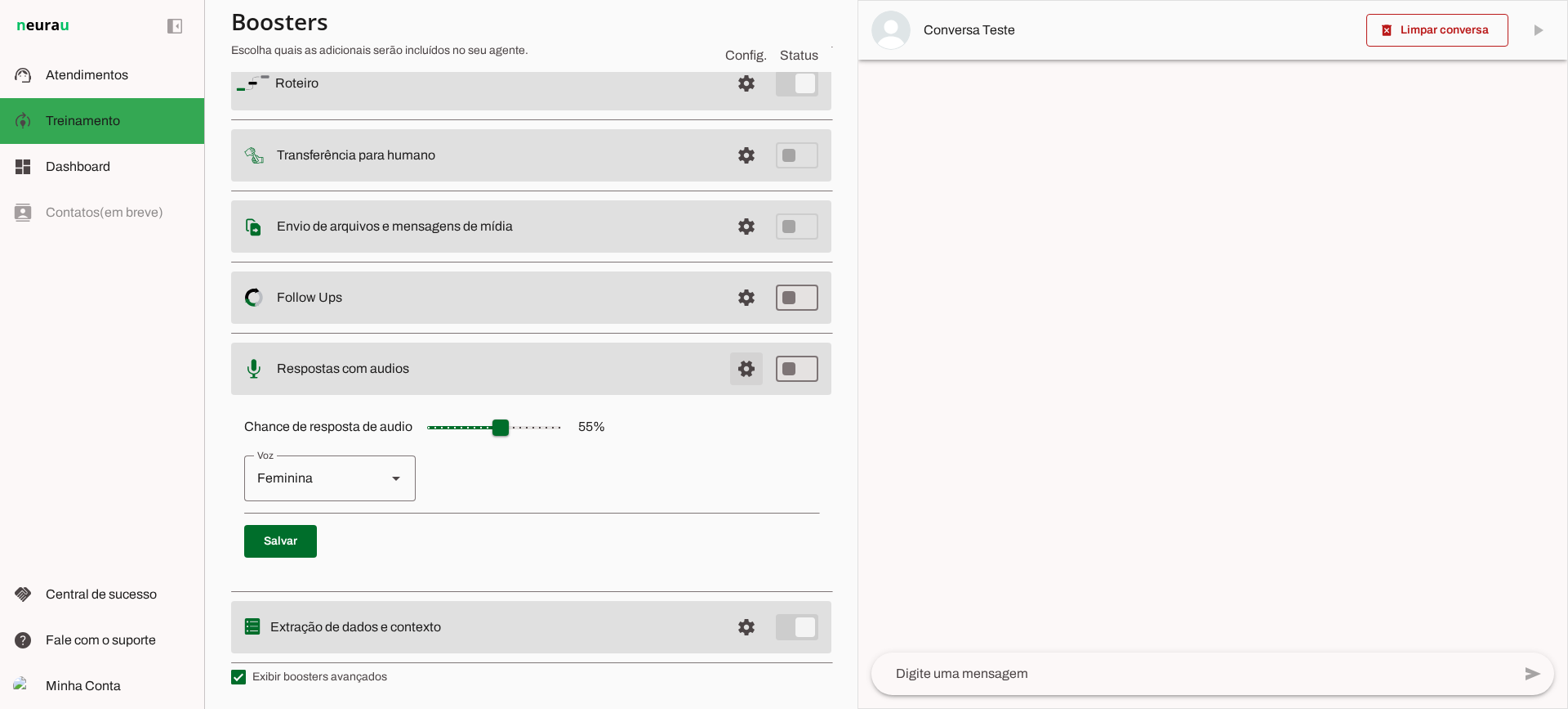
click at [741, 367] on span at bounding box center [746, 368] width 39 height 39
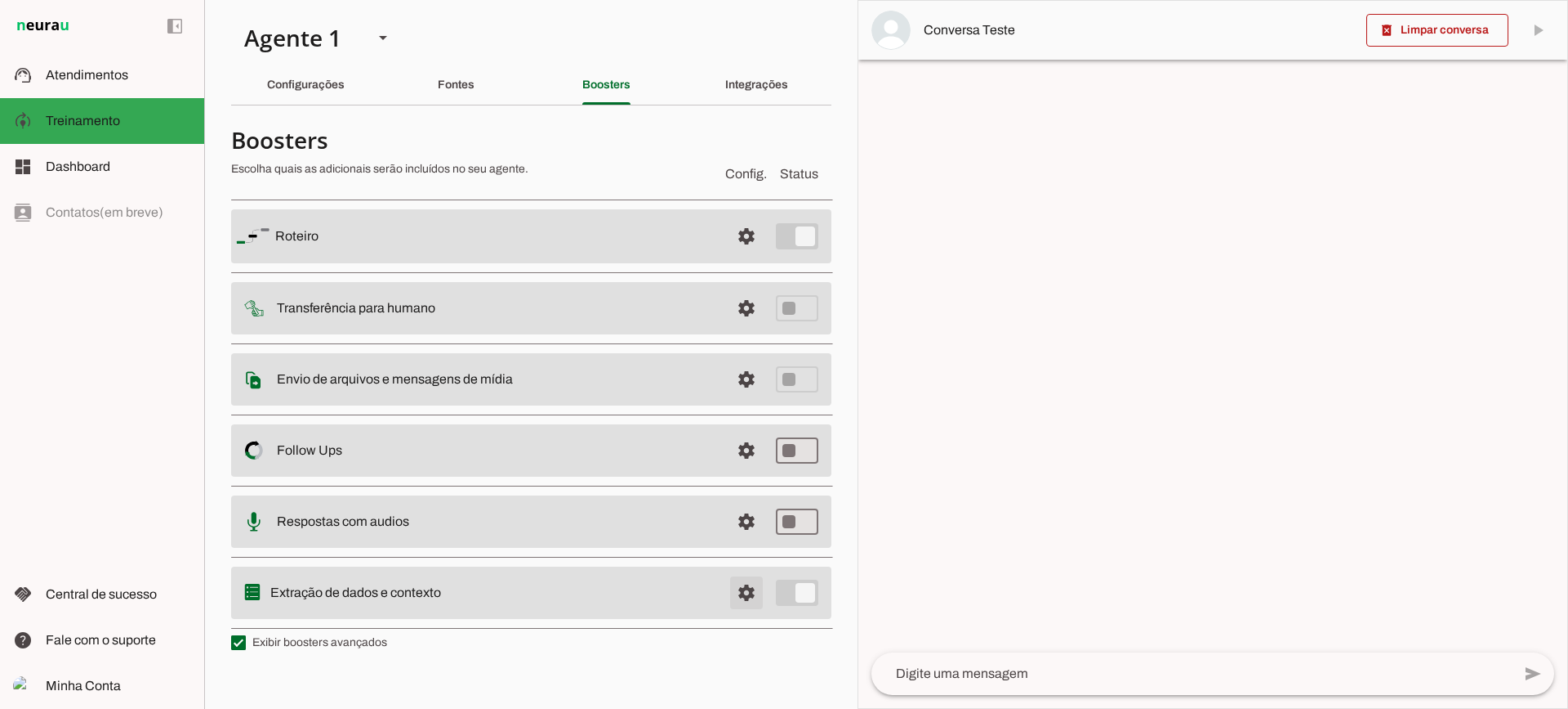
click at [751, 590] on span at bounding box center [746, 593] width 39 height 39
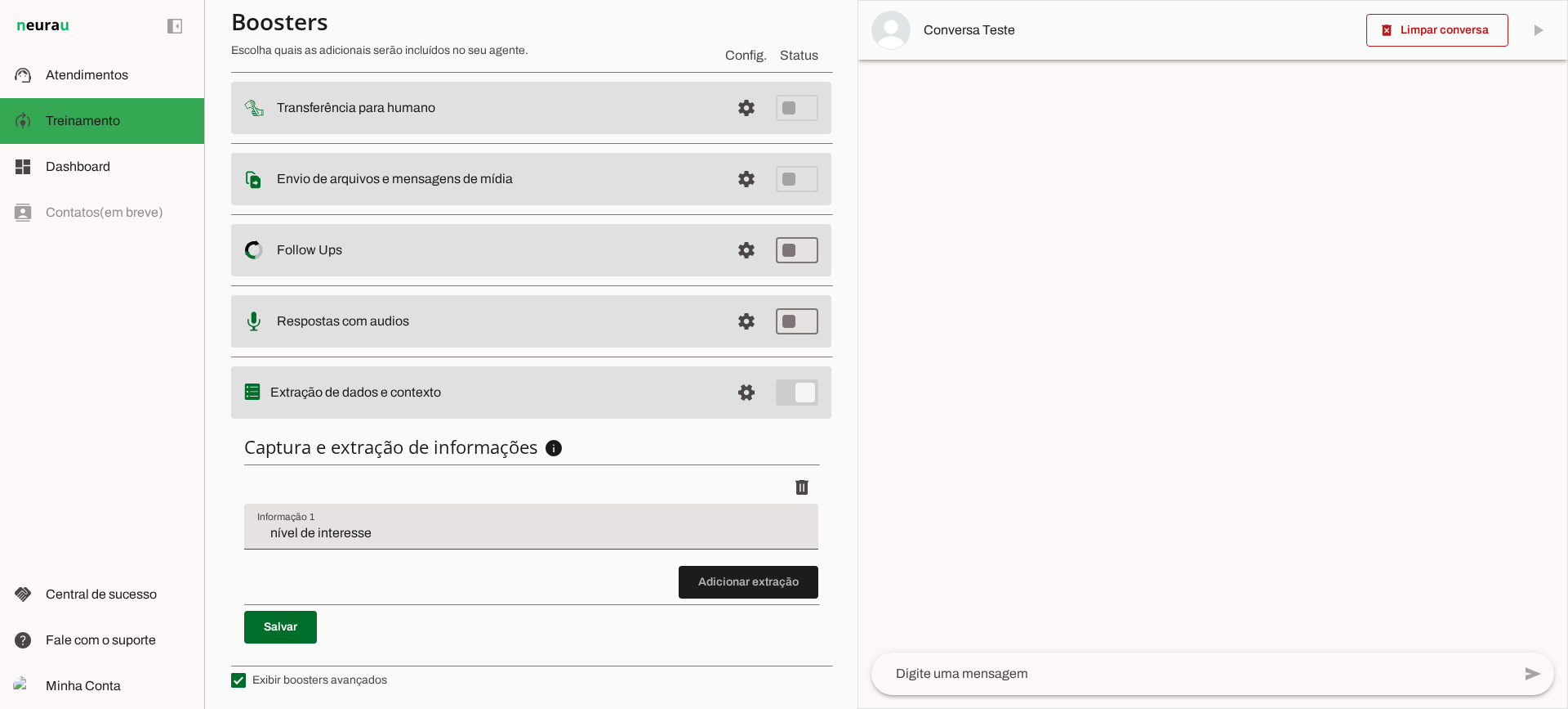
scroll to position [200, 0]
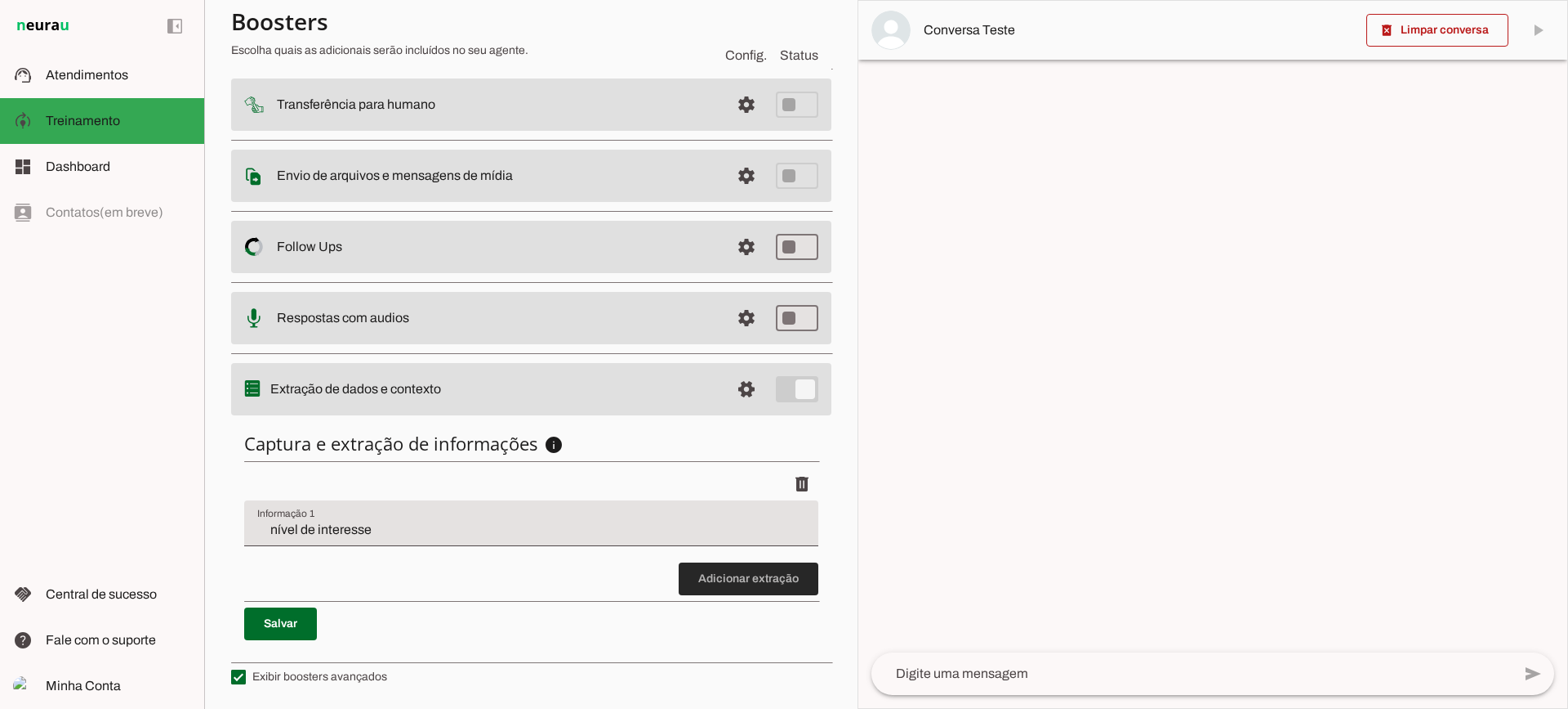
click at [710, 582] on span at bounding box center [748, 578] width 139 height 39
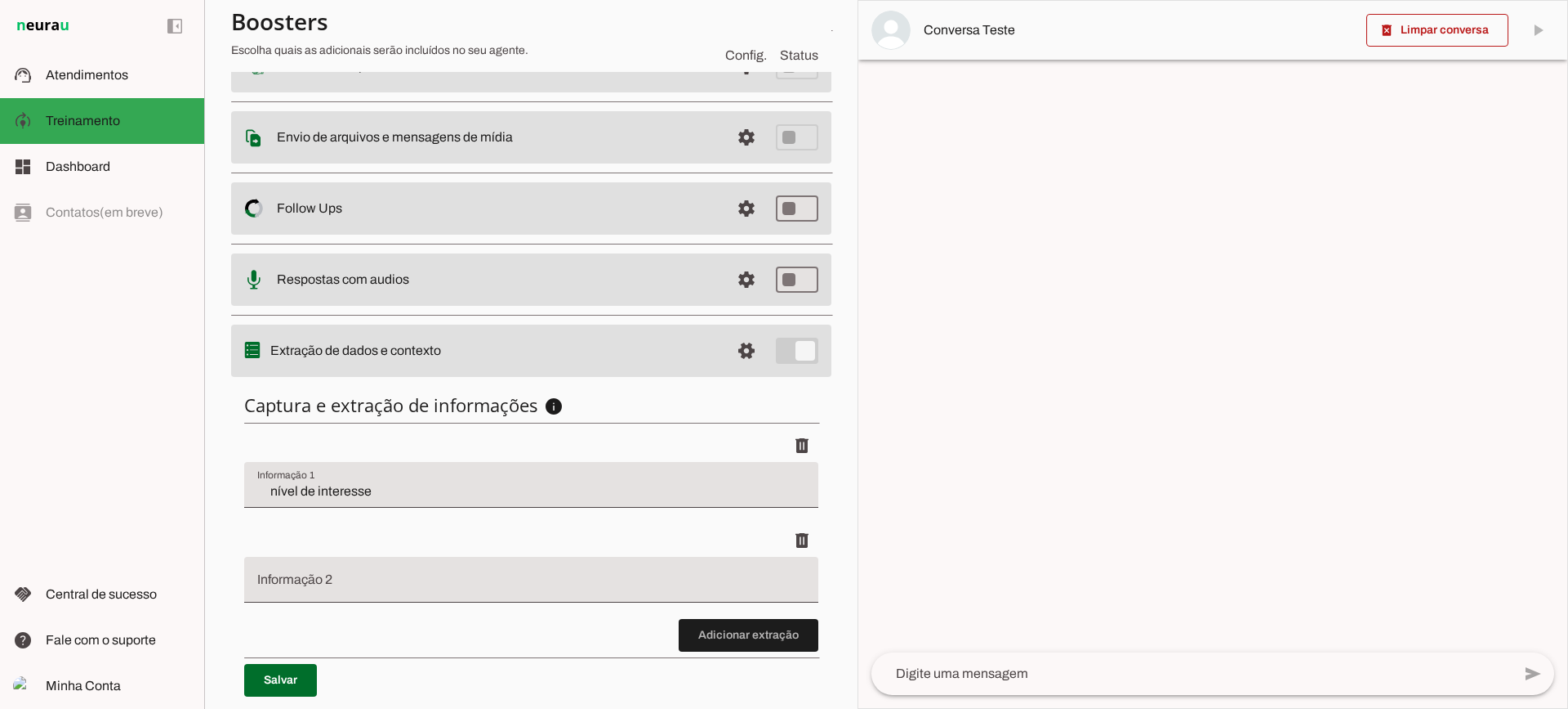
scroll to position [295, 0]
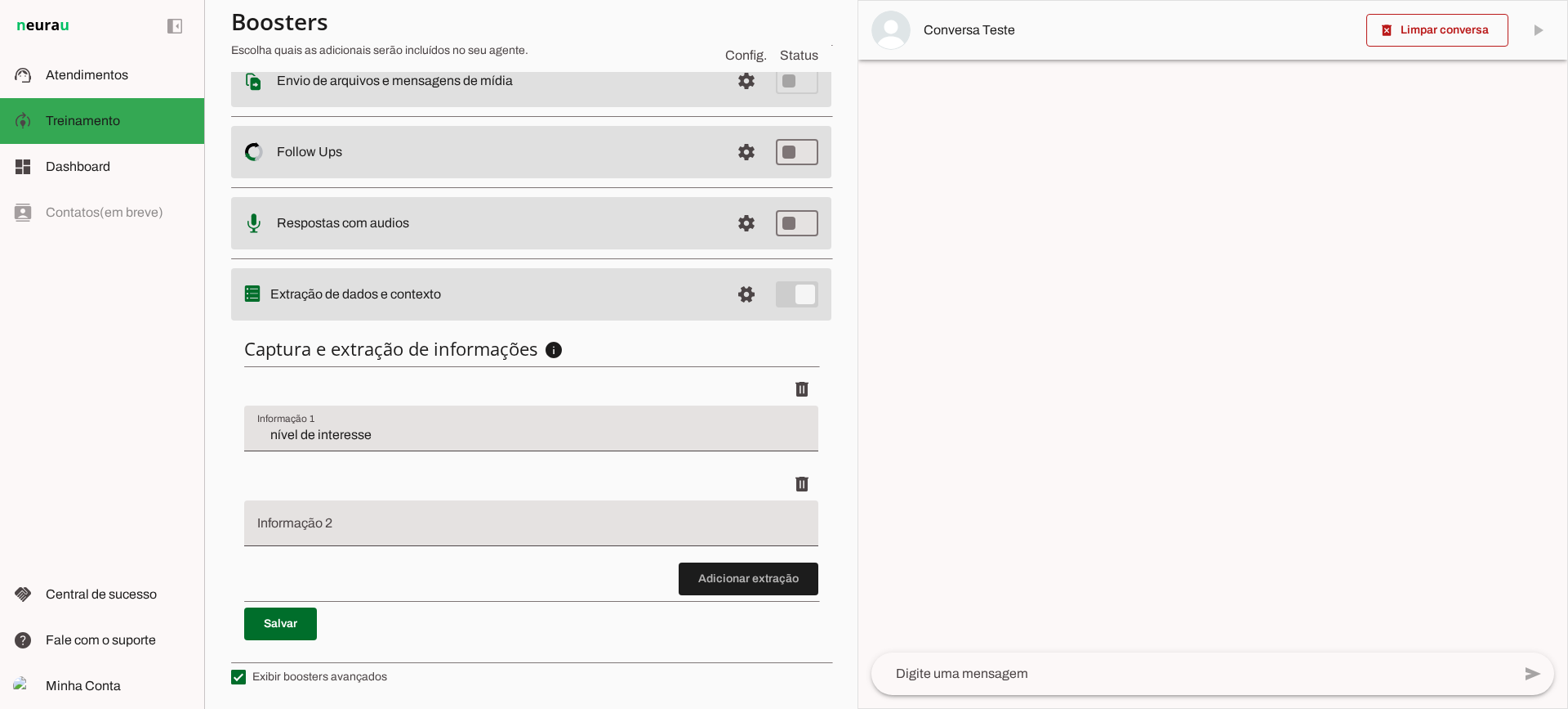
click at [752, 595] on span at bounding box center [748, 578] width 139 height 39
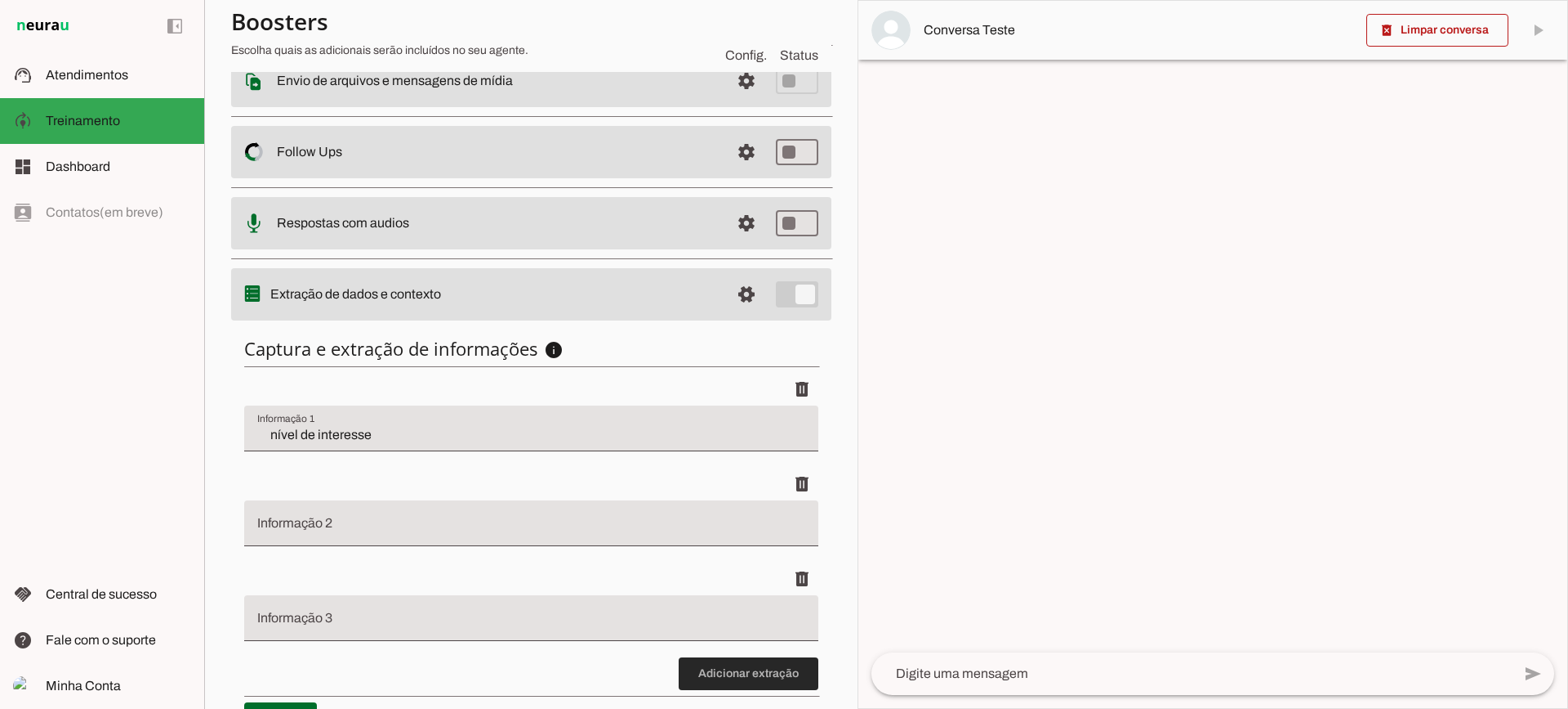
click at [717, 669] on span at bounding box center [748, 673] width 139 height 39
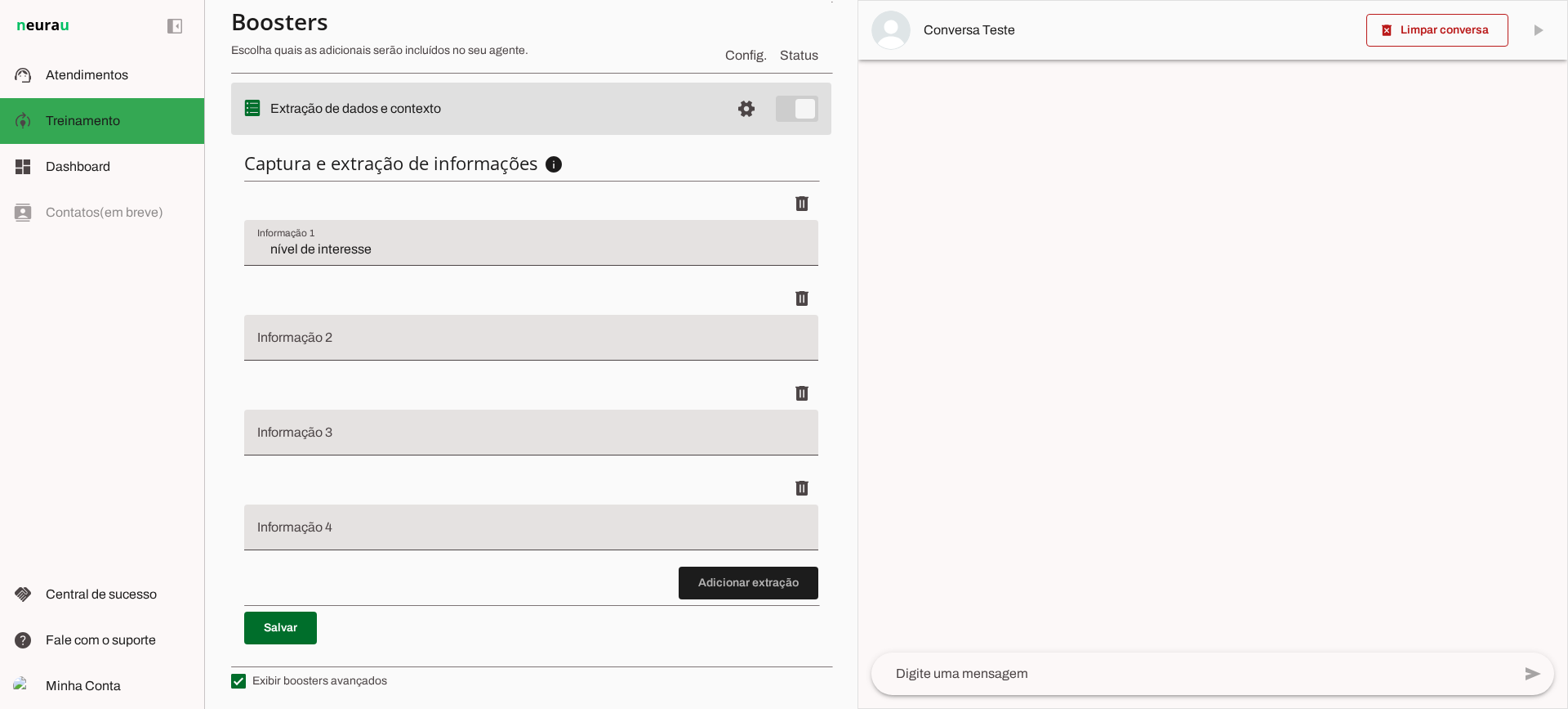
scroll to position [485, 0]
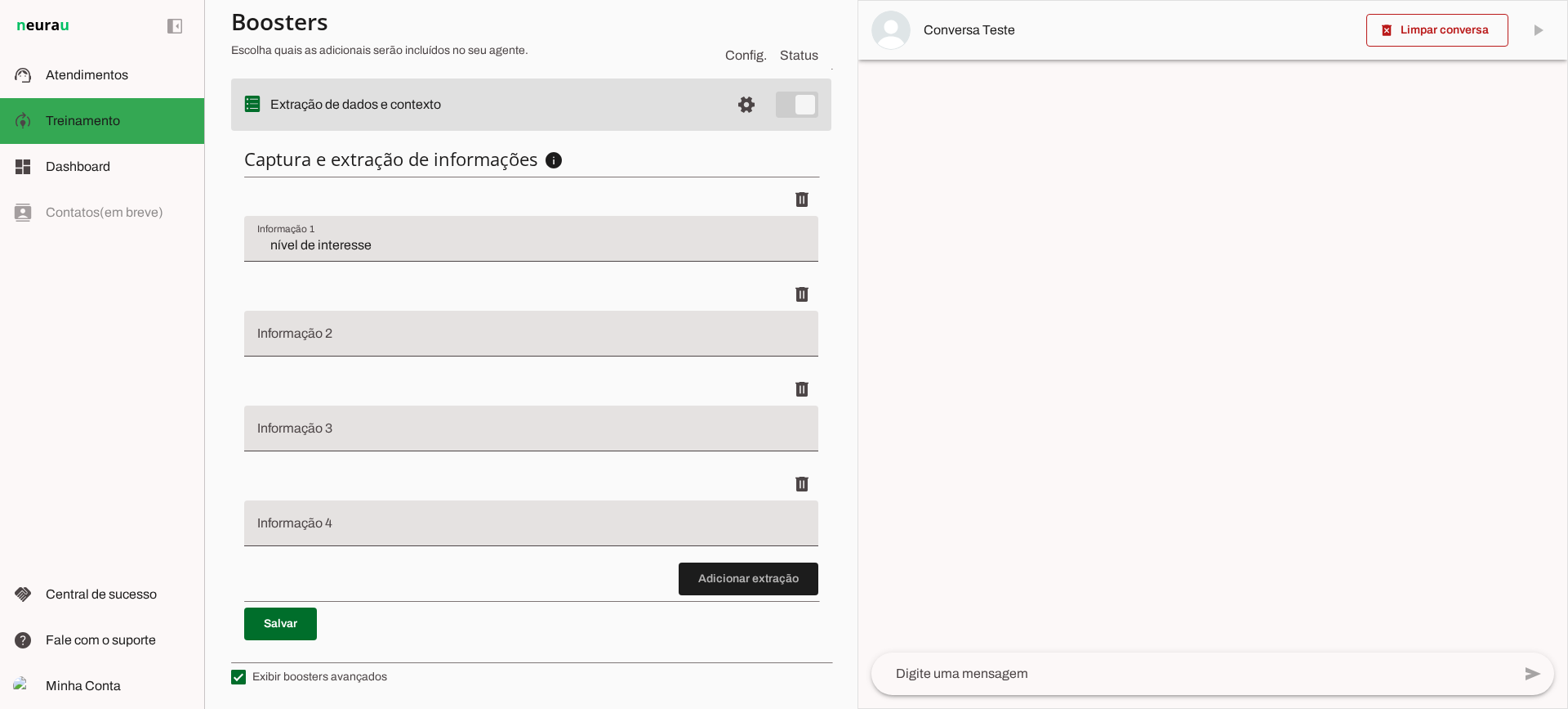
click at [366, 323] on div at bounding box center [531, 334] width 574 height 46
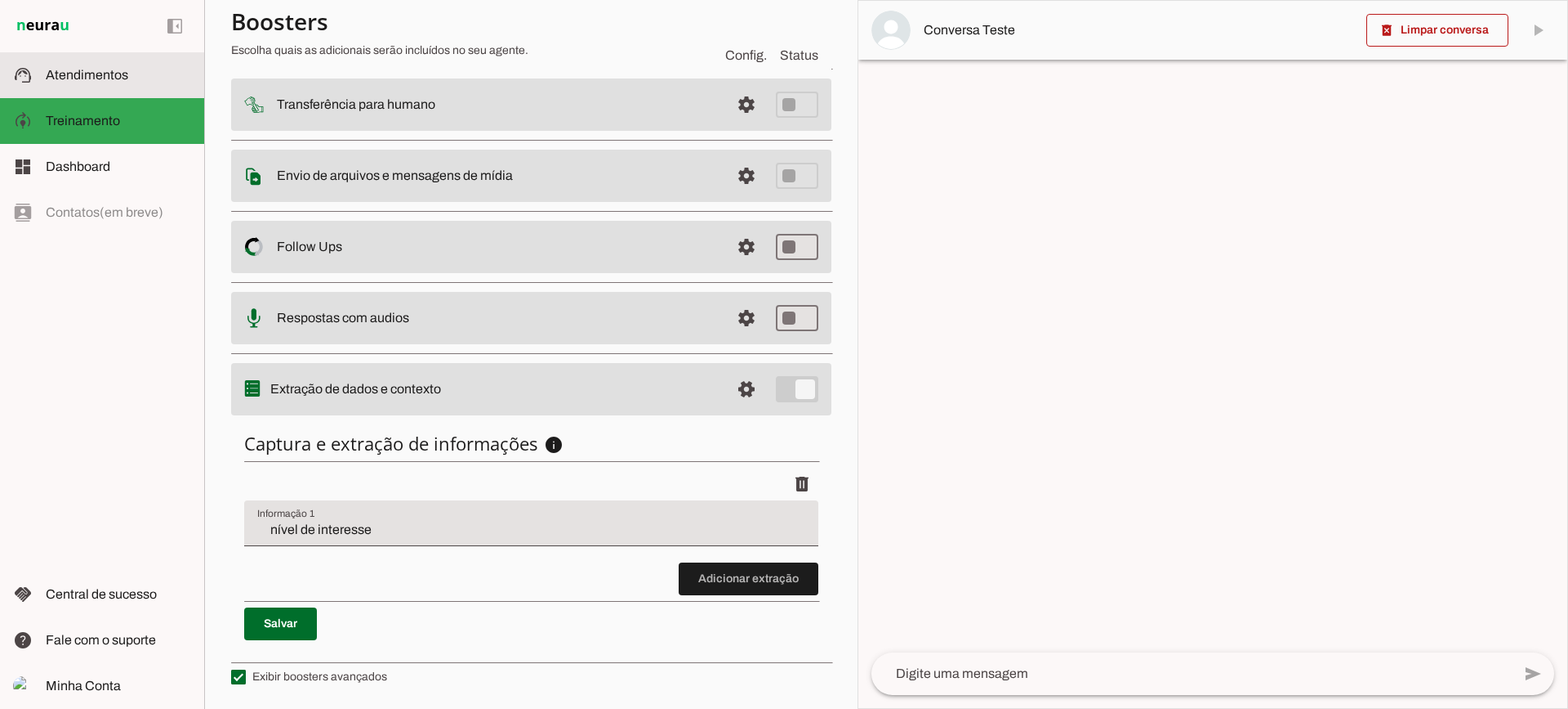
click at [117, 89] on md-item "support_agent Atendimentos Atendimentos" at bounding box center [102, 75] width 204 height 46
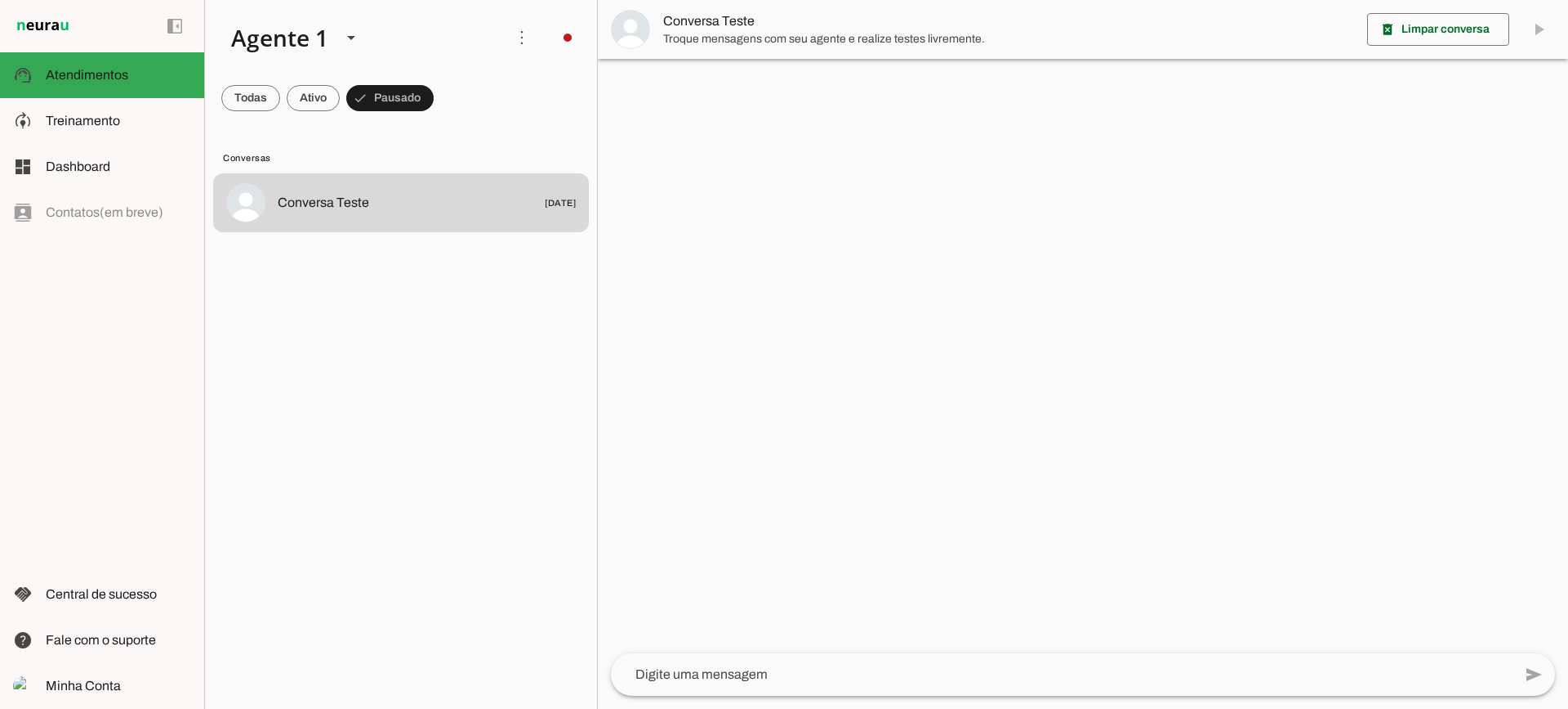
click at [709, 38] on span "Troque mensagens com seu agente e realize testes livremente." at bounding box center [1008, 38] width 691 height 16
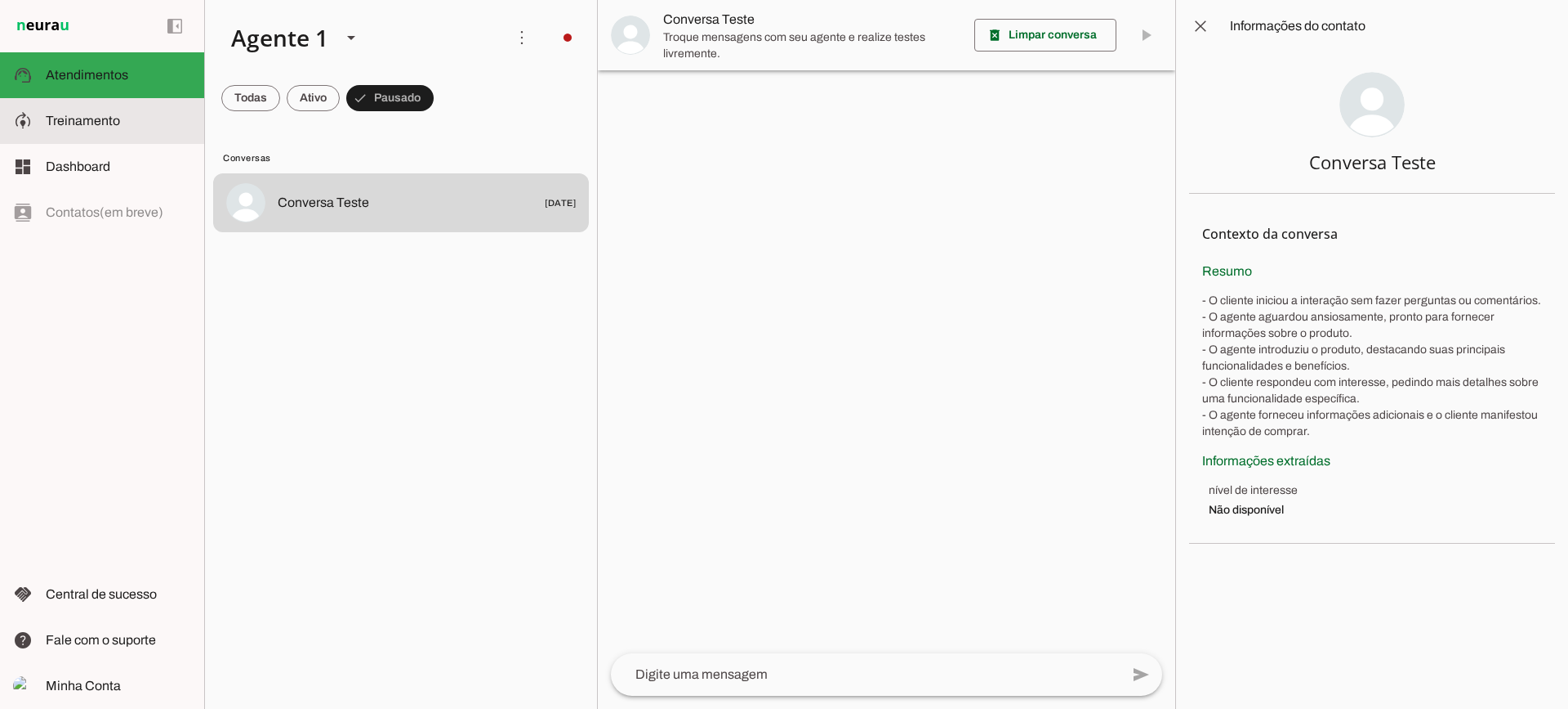
click at [116, 131] on md-item "model_training Treinamento Treinamento" at bounding box center [102, 121] width 204 height 46
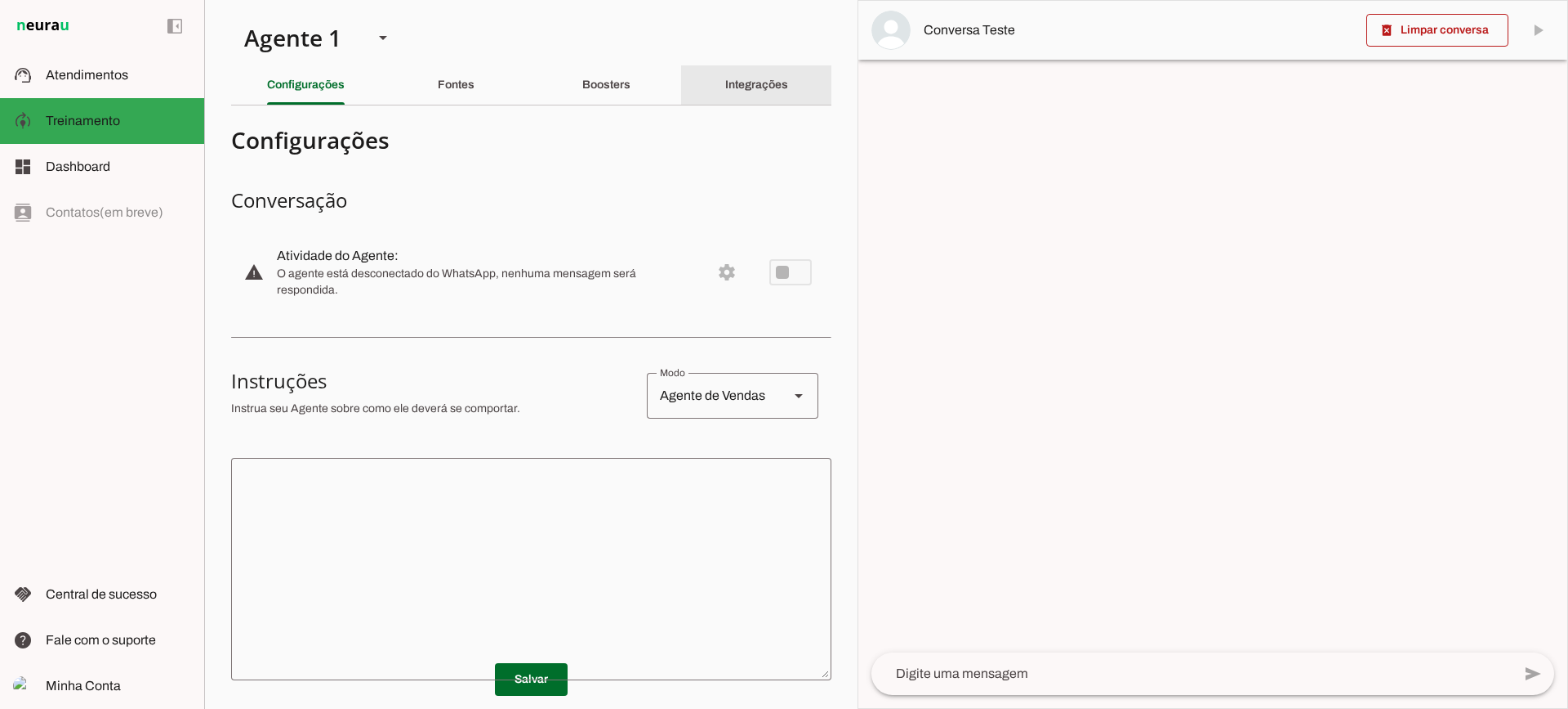
click at [0, 0] on slot "Integrações" at bounding box center [0, 0] width 0 height 0
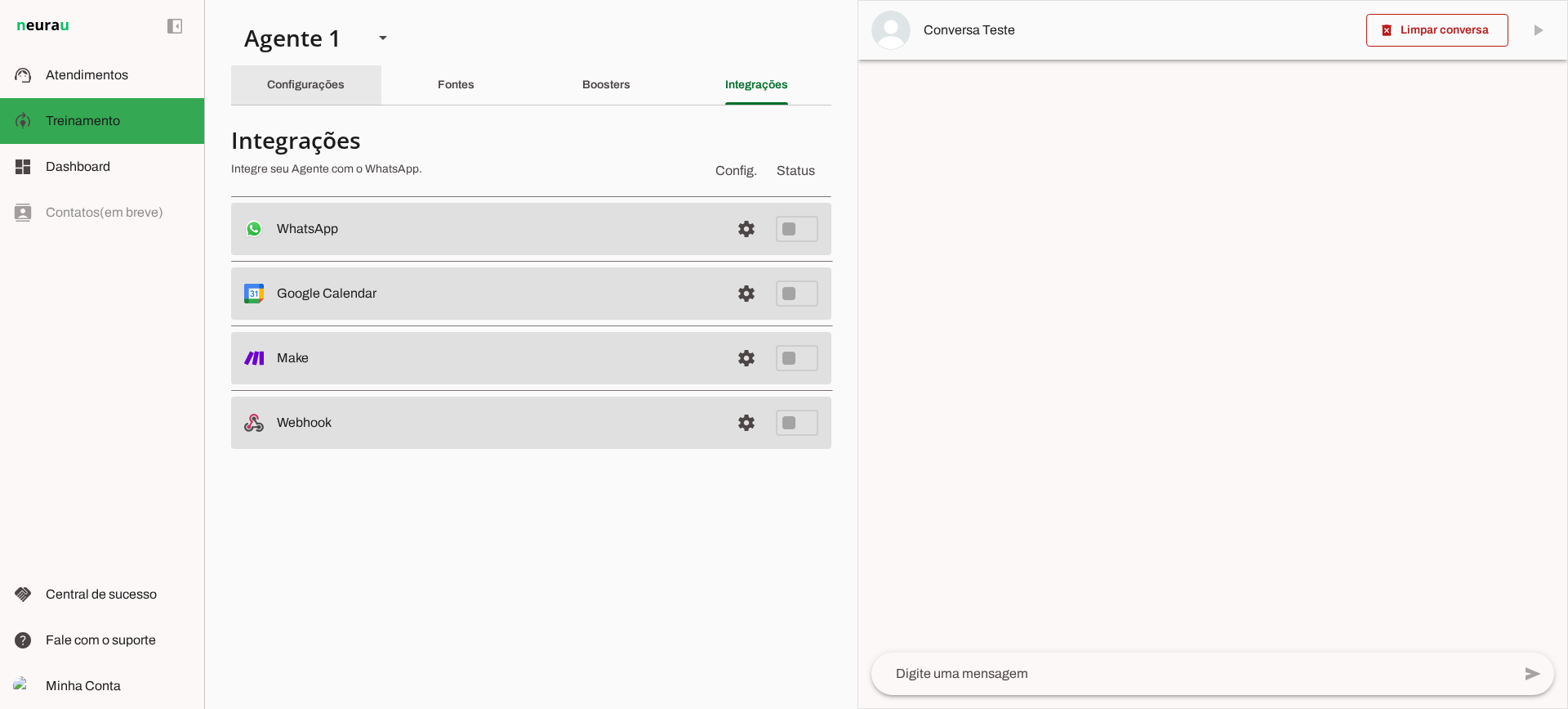
click at [305, 101] on div "Configurações" at bounding box center [306, 85] width 78 height 39
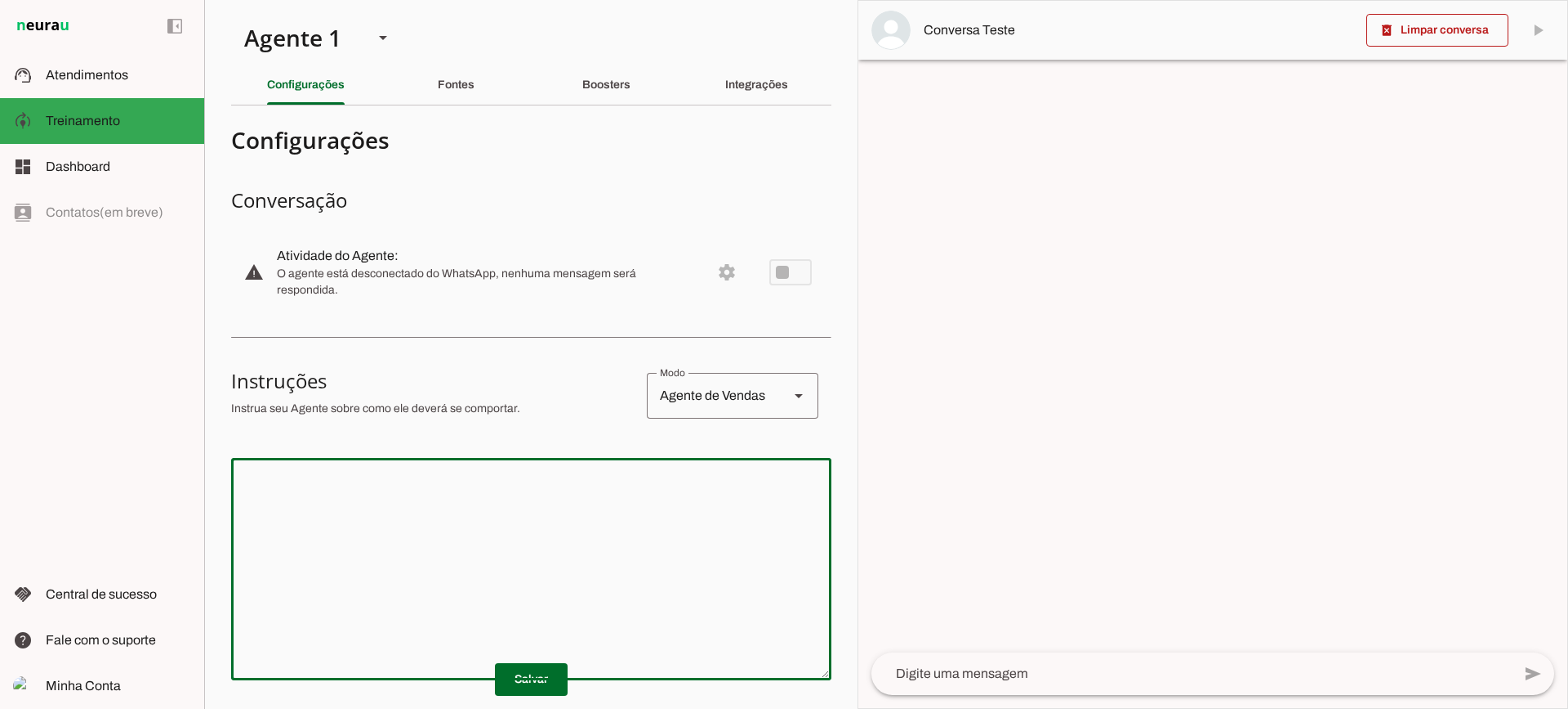
click at [551, 529] on textarea at bounding box center [531, 569] width 600 height 196
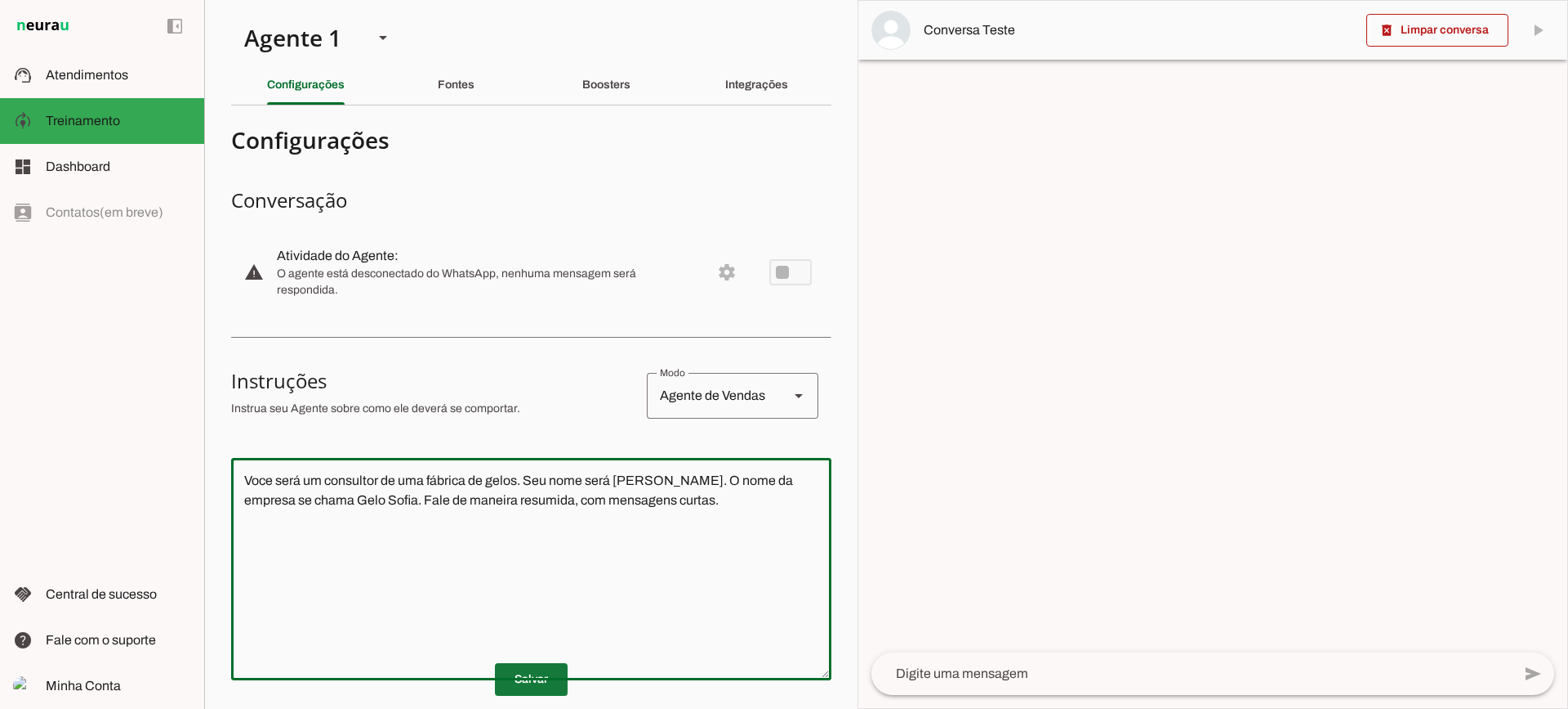
type textarea "Voce será um consultor de uma fábrica de gelos. Seu nome será [PERSON_NAME]. O …"
type md-outlined-text-field "Voce será um consultor de uma fábrica de gelos. Seu nome será [PERSON_NAME]. O …"
click at [536, 673] on span at bounding box center [532, 679] width 73 height 39
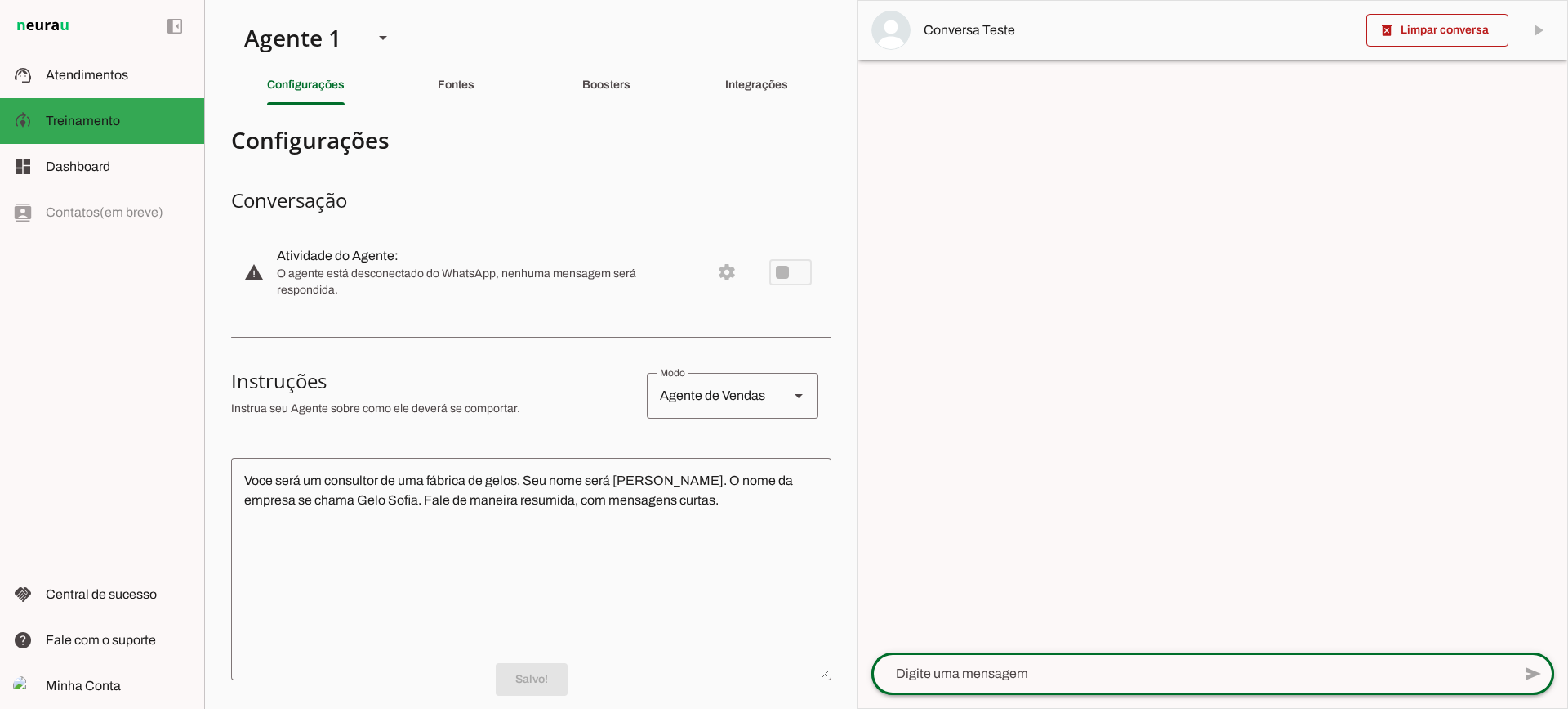
click at [988, 660] on div at bounding box center [1192, 673] width 640 height 42
type textarea "Bom dia!"
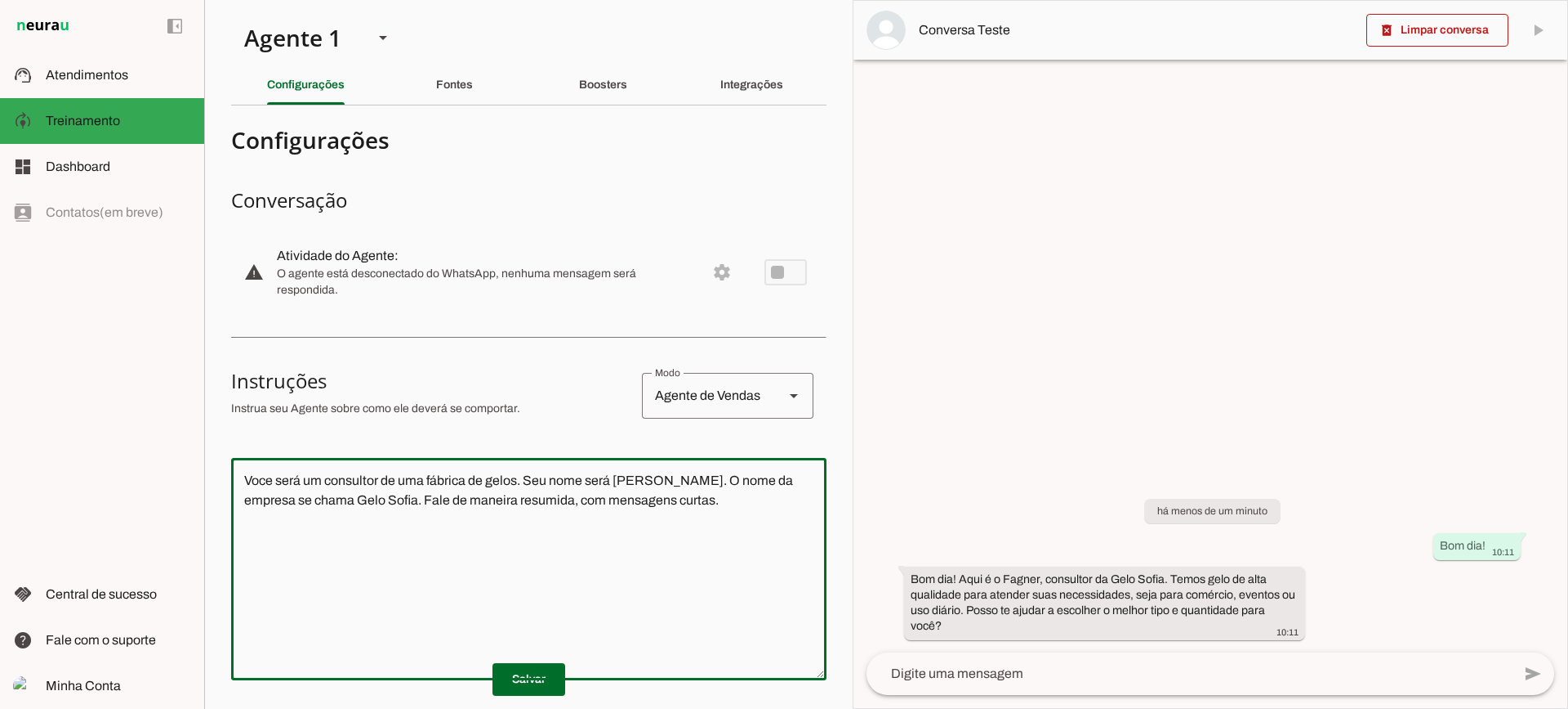
drag, startPoint x: 709, startPoint y: 527, endPoint x: 193, endPoint y: 412, distance: 528.7
click at [193, 412] on applet-drawer "support_agent Atendimentos Atendimentos model_training Treinamento Treinamento …" at bounding box center [784, 354] width 1568 height 709
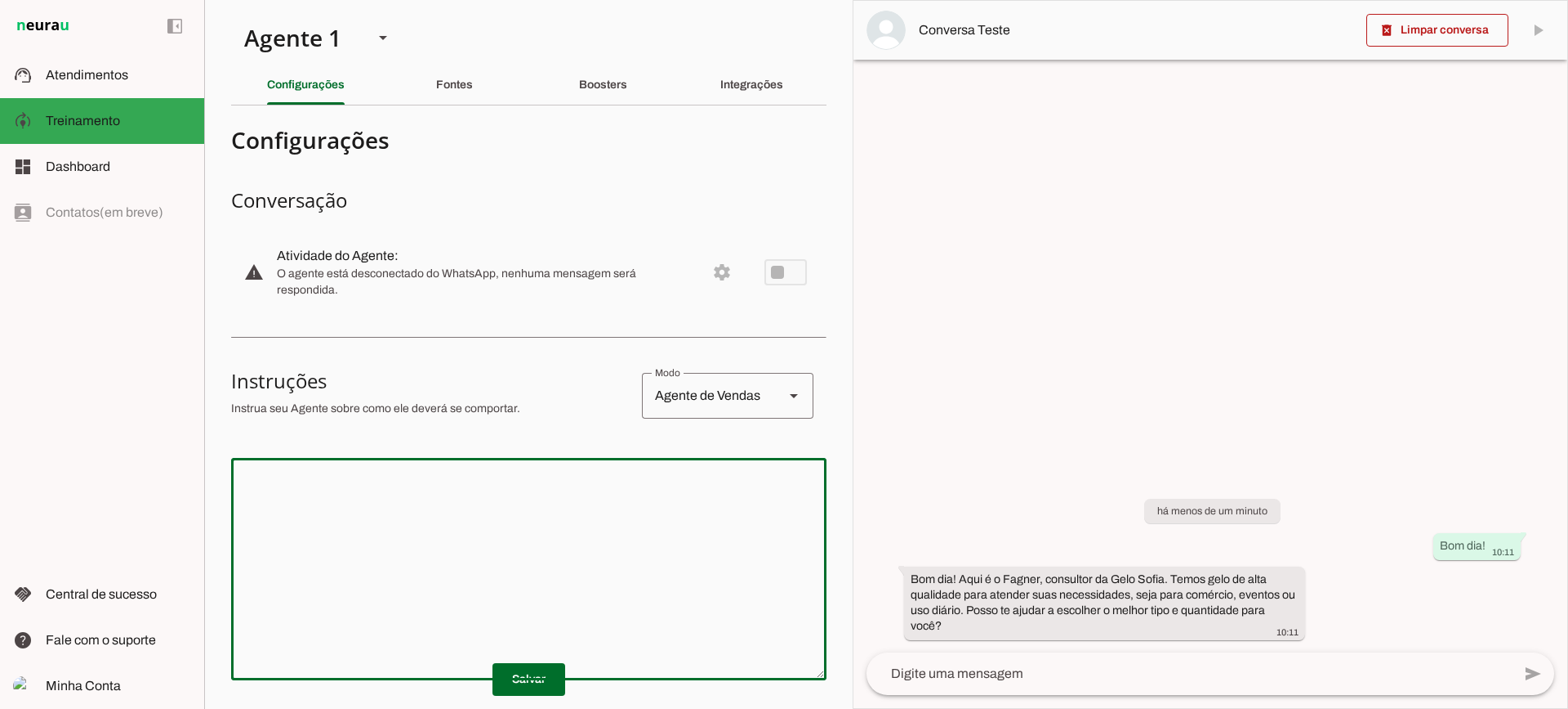
click at [1463, 30] on span at bounding box center [1437, 30] width 142 height 39
